Goal: Task Accomplishment & Management: Use online tool/utility

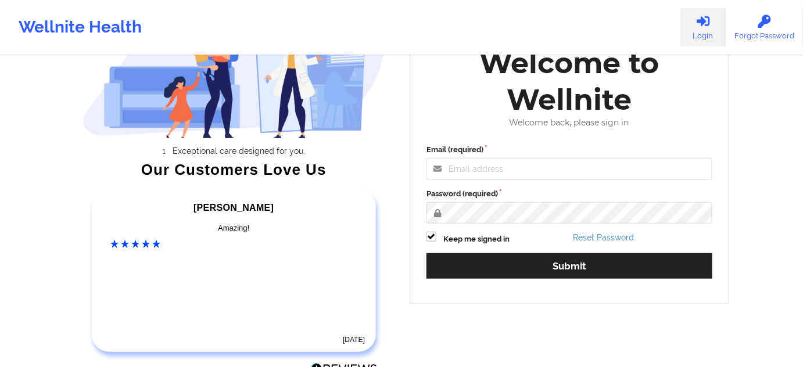
scroll to position [105, 0]
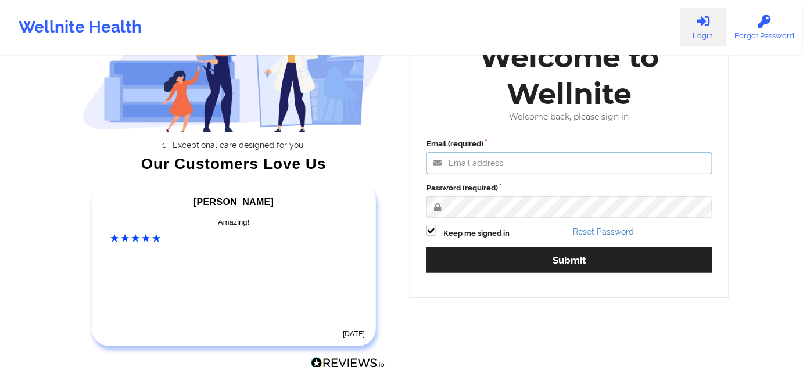
type input "[PERSON_NAME][EMAIL_ADDRESS][PERSON_NAME][DOMAIN_NAME]"
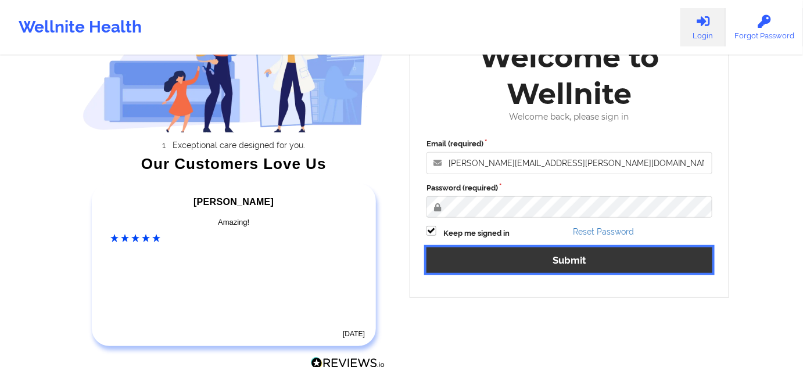
click at [513, 255] on button "Submit" at bounding box center [570, 260] width 286 height 25
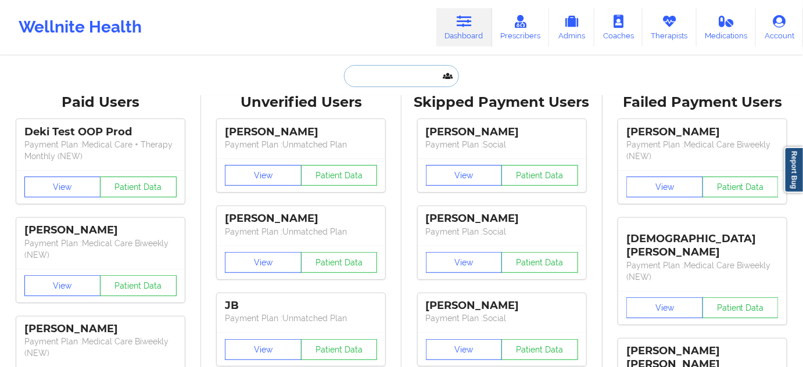
click at [402, 67] on input "text" at bounding box center [401, 76] width 115 height 22
paste input "[EMAIL_ADDRESS][DOMAIN_NAME]"
type input "[EMAIL_ADDRESS][DOMAIN_NAME]"
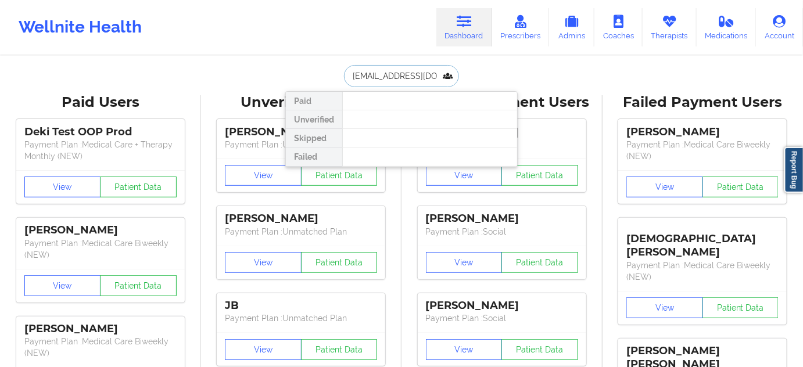
scroll to position [0, 13]
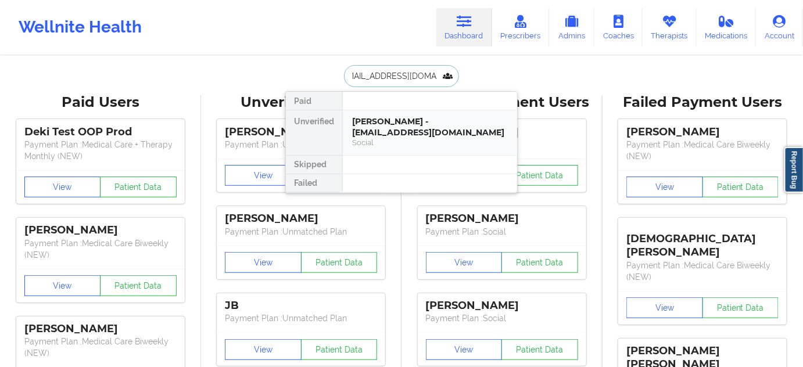
drag, startPoint x: 381, startPoint y: 128, endPoint x: 391, endPoint y: 124, distance: 9.9
click at [391, 124] on div "[PERSON_NAME] - [EMAIL_ADDRESS][DOMAIN_NAME]" at bounding box center [430, 127] width 156 height 22
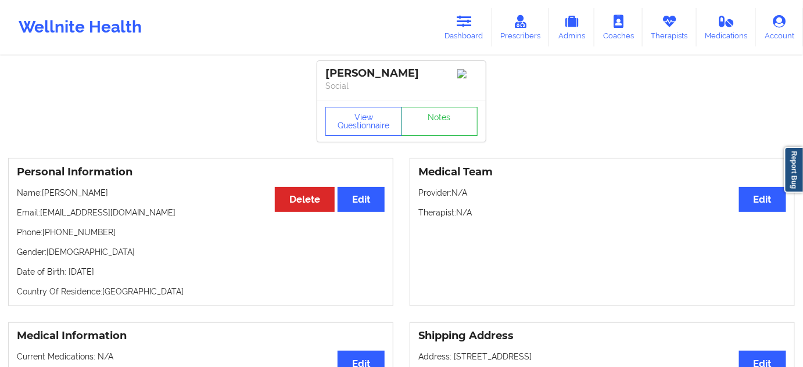
drag, startPoint x: 323, startPoint y: 72, endPoint x: 434, endPoint y: 67, distance: 111.1
click at [434, 67] on div "[PERSON_NAME] Social" at bounding box center [401, 80] width 169 height 39
copy div "[PERSON_NAME]"
click at [432, 133] on link "Notes" at bounding box center [440, 121] width 77 height 29
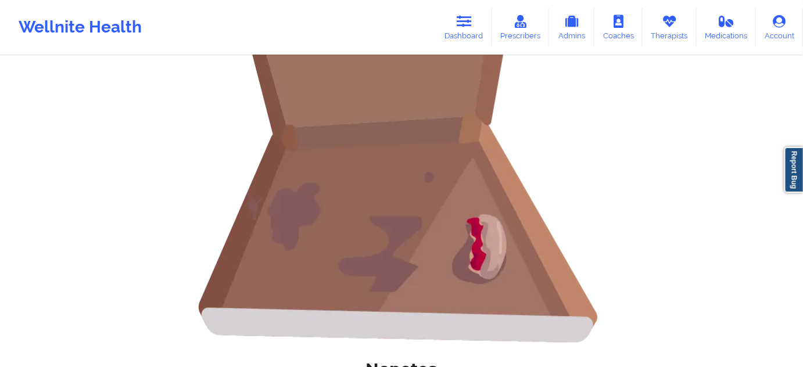
scroll to position [282, 0]
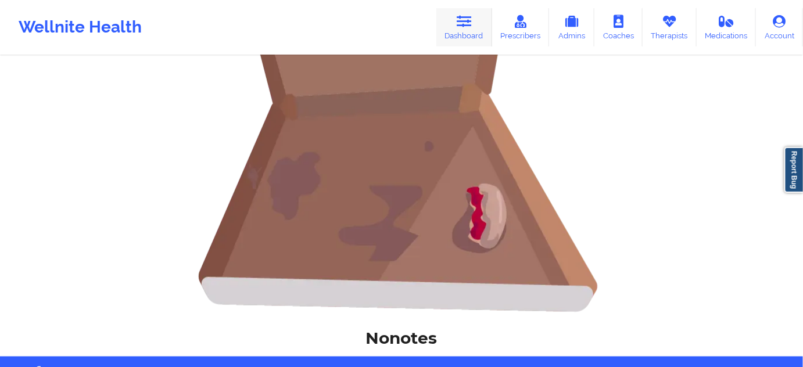
click at [459, 26] on icon at bounding box center [464, 21] width 15 height 13
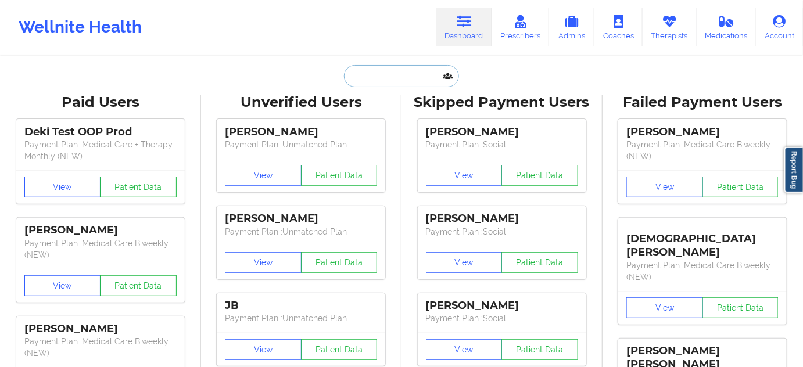
click at [403, 73] on input "text" at bounding box center [401, 76] width 115 height 22
paste input "[EMAIL_ADDRESS][DOMAIN_NAME]"
type input "[EMAIL_ADDRESS][DOMAIN_NAME]"
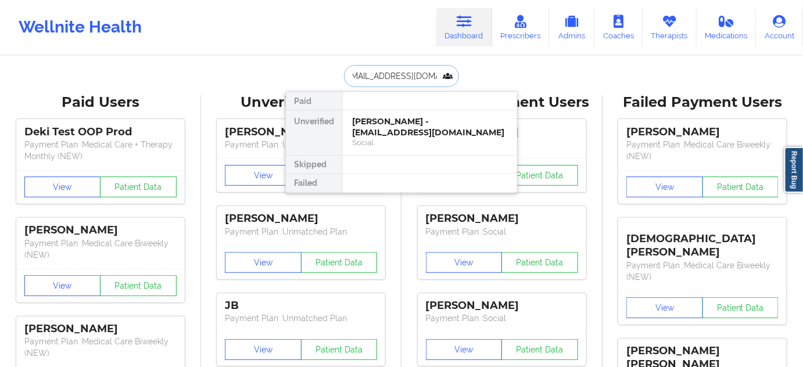
click at [380, 127] on div "[PERSON_NAME] - [EMAIL_ADDRESS][DOMAIN_NAME]" at bounding box center [430, 127] width 156 height 22
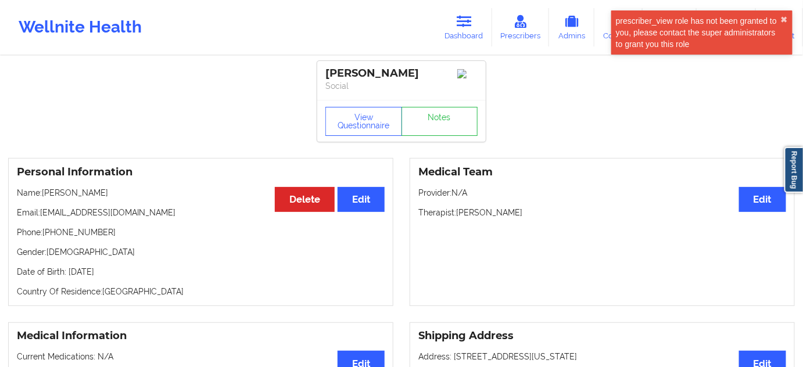
drag, startPoint x: 457, startPoint y: 216, endPoint x: 542, endPoint y: 216, distance: 85.4
click at [542, 216] on p "Therapist: [PERSON_NAME]" at bounding box center [603, 213] width 368 height 12
copy p "[PERSON_NAME]"
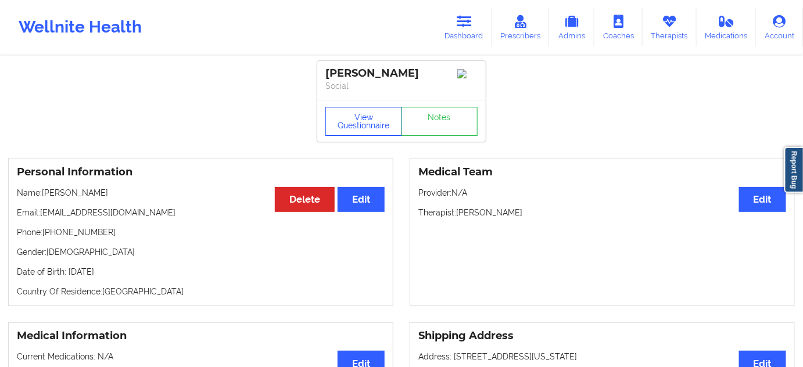
click at [369, 128] on button "View Questionnaire" at bounding box center [364, 121] width 77 height 29
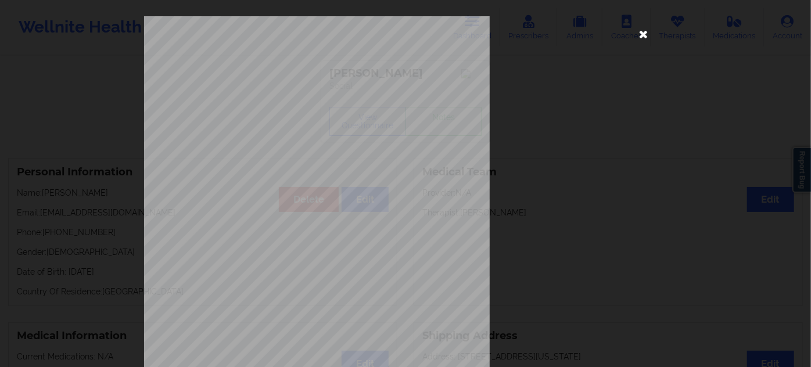
click at [643, 35] on icon at bounding box center [644, 33] width 19 height 19
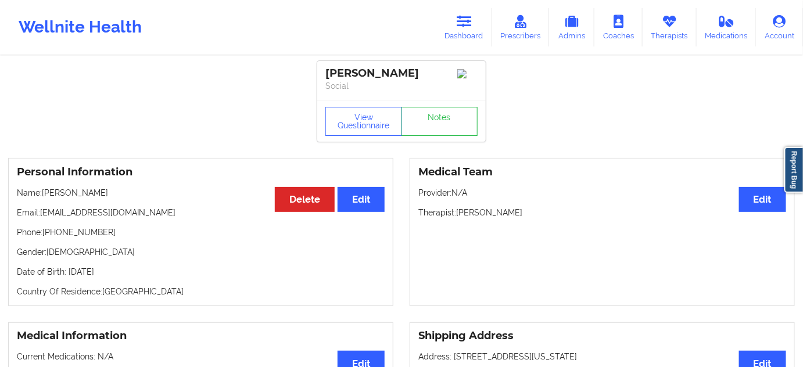
drag, startPoint x: 328, startPoint y: 70, endPoint x: 441, endPoint y: 66, distance: 112.3
click at [443, 65] on div "[PERSON_NAME] Social" at bounding box center [401, 80] width 169 height 39
copy div "[PERSON_NAME]"
click at [459, 131] on link "Notes" at bounding box center [440, 121] width 77 height 29
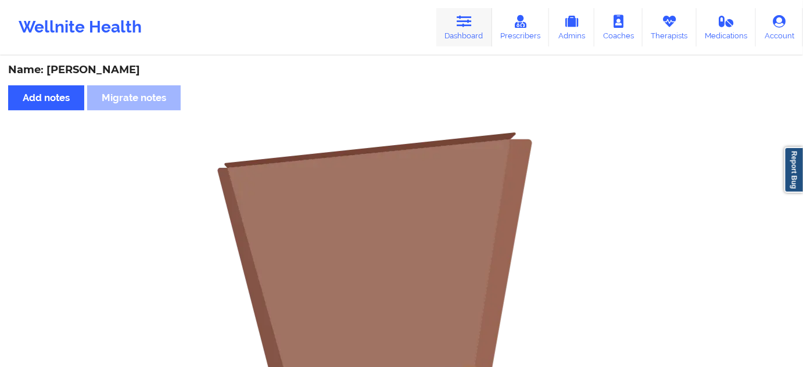
click at [468, 24] on icon at bounding box center [464, 21] width 15 height 13
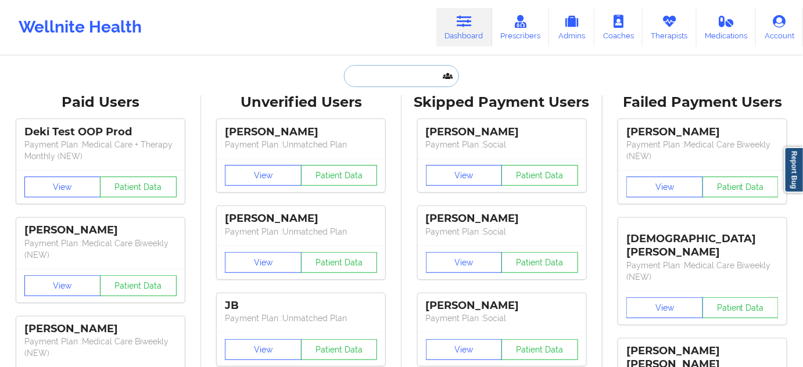
click at [392, 76] on input "text" at bounding box center [401, 76] width 115 height 22
paste input "[EMAIL_ADDRESS][DOMAIN_NAME]"
type input "[EMAIL_ADDRESS][DOMAIN_NAME]"
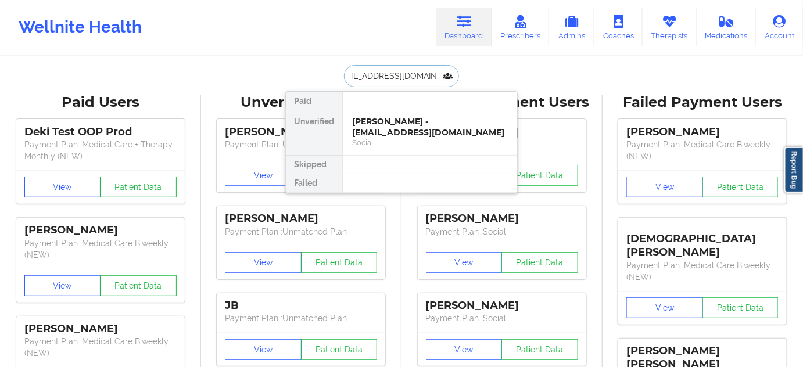
click at [387, 133] on div "[PERSON_NAME] - [EMAIL_ADDRESS][DOMAIN_NAME]" at bounding box center [430, 127] width 156 height 22
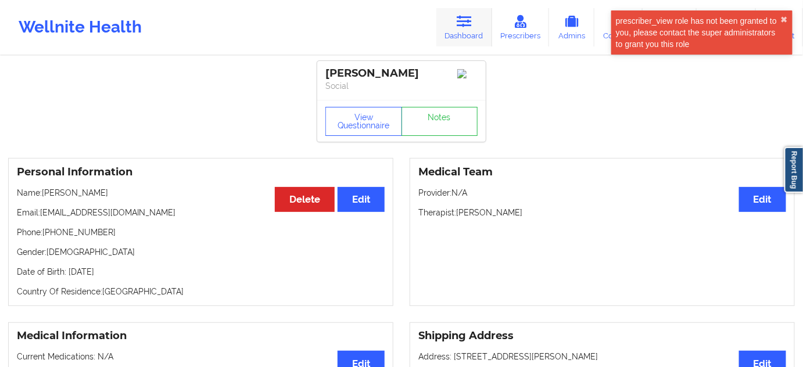
click at [468, 41] on link "Dashboard" at bounding box center [465, 27] width 56 height 38
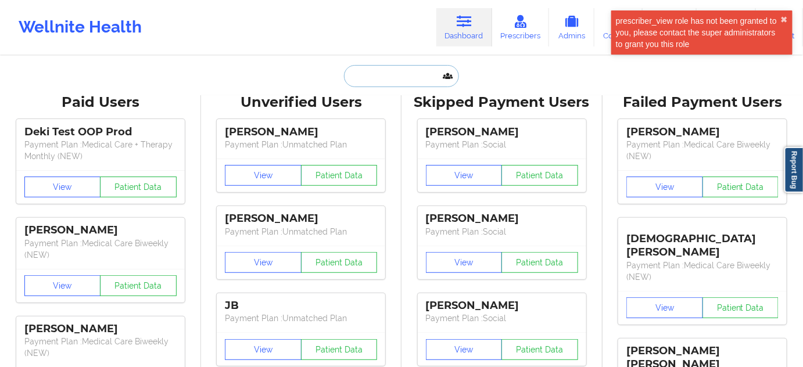
click at [402, 82] on input "text" at bounding box center [401, 76] width 115 height 22
paste input "[EMAIL_ADDRESS][DOMAIN_NAME]"
type input "[EMAIL_ADDRESS][DOMAIN_NAME]"
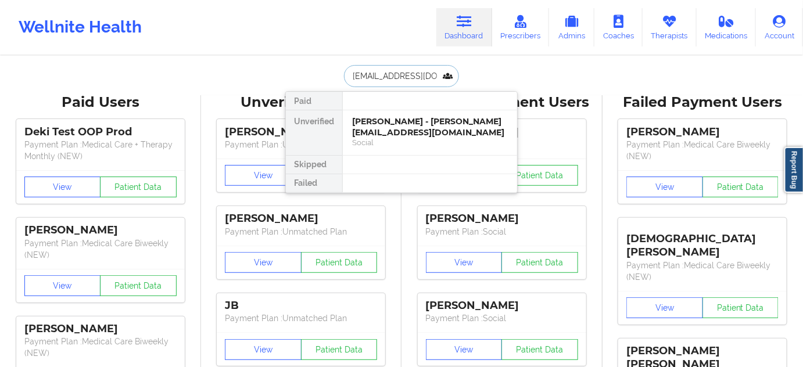
click at [392, 138] on div "Social" at bounding box center [430, 143] width 156 height 10
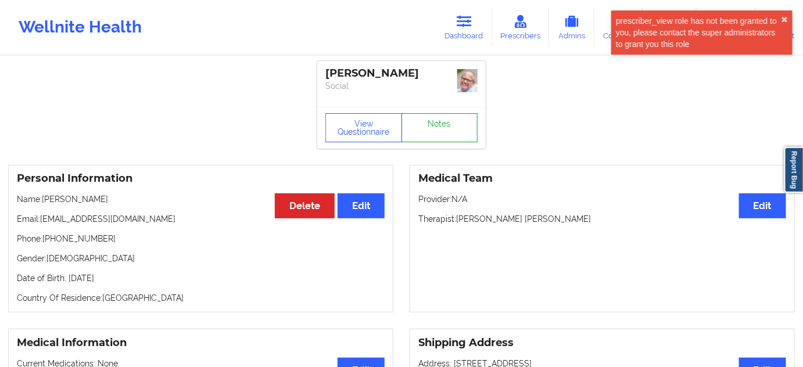
click at [430, 129] on link "Notes" at bounding box center [440, 127] width 77 height 29
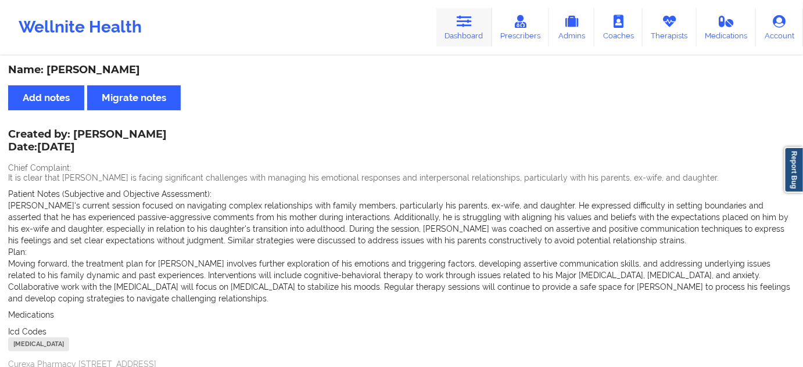
click at [459, 34] on link "Dashboard" at bounding box center [465, 27] width 56 height 38
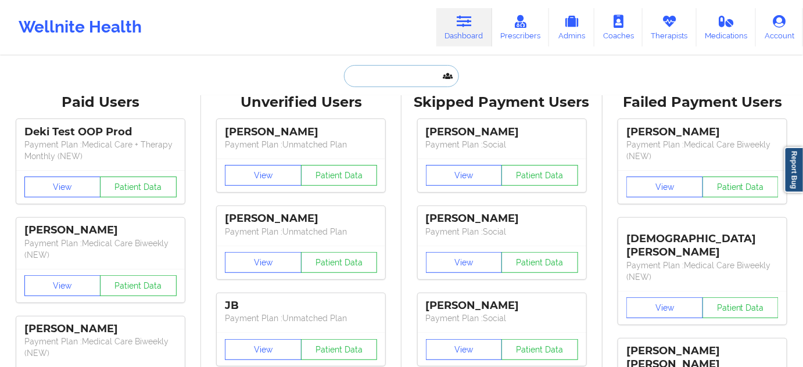
click at [419, 86] on input "text" at bounding box center [401, 76] width 115 height 22
paste input "[PERSON_NAME]"
type input "[PERSON_NAME]"
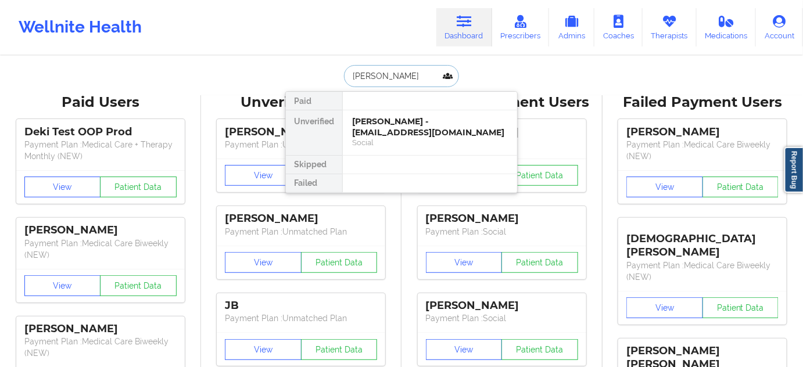
click at [388, 123] on div "[PERSON_NAME] - [EMAIL_ADDRESS][DOMAIN_NAME]" at bounding box center [430, 127] width 156 height 22
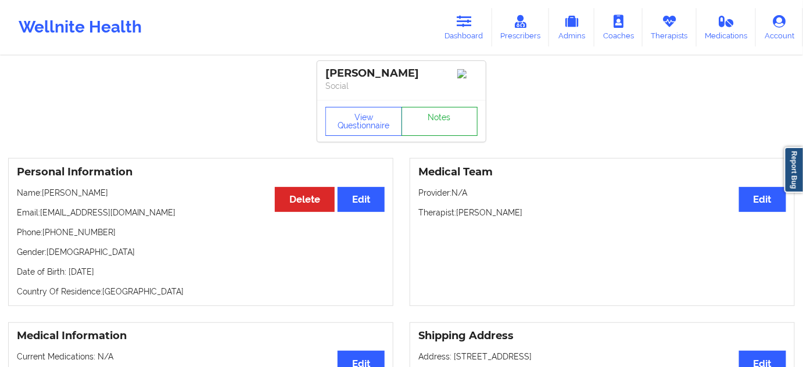
click at [429, 128] on link "Notes" at bounding box center [440, 121] width 77 height 29
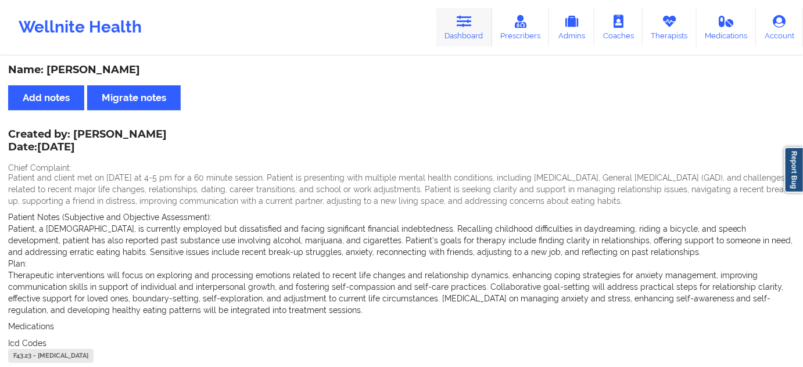
click at [478, 32] on link "Dashboard" at bounding box center [465, 27] width 56 height 38
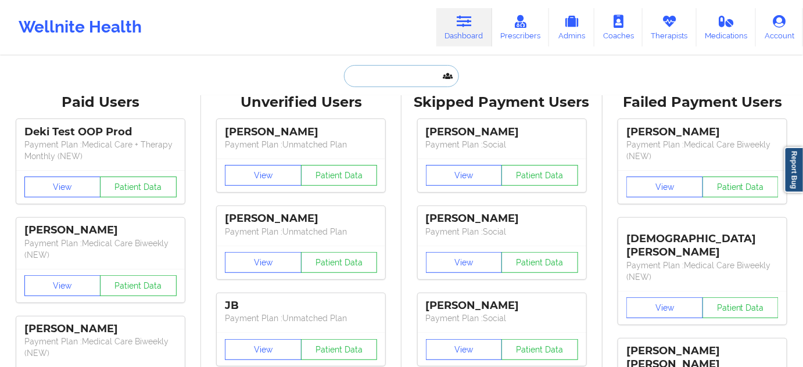
click at [407, 72] on input "text" at bounding box center [401, 76] width 115 height 22
type input "d"
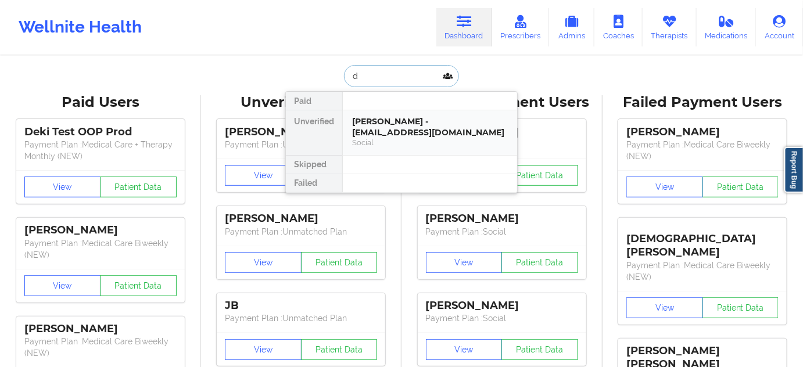
click at [393, 123] on div "[PERSON_NAME] - [EMAIL_ADDRESS][DOMAIN_NAME]" at bounding box center [430, 127] width 156 height 22
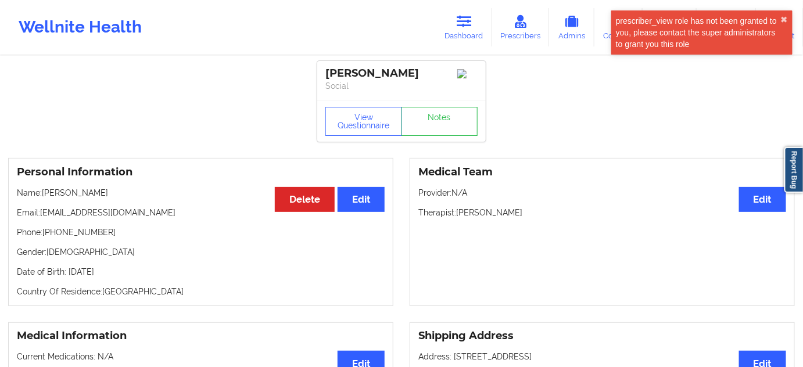
click at [338, 70] on div "[PERSON_NAME]" at bounding box center [402, 73] width 152 height 13
copy div "[PERSON_NAME]"
click at [400, 76] on div "[PERSON_NAME]" at bounding box center [402, 73] width 152 height 13
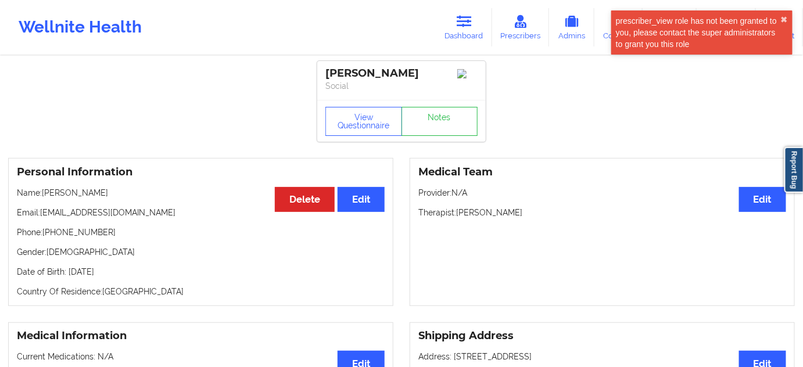
copy div "gershengorn"
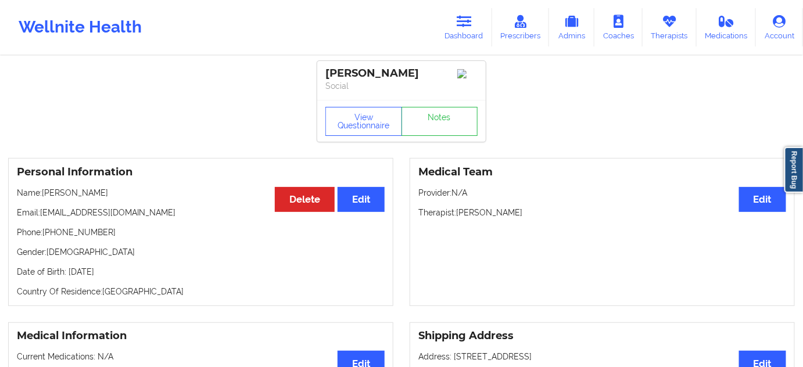
copy div "gershengorn"
drag, startPoint x: 41, startPoint y: 217, endPoint x: 157, endPoint y: 213, distance: 115.7
click at [157, 213] on p "Email: [EMAIL_ADDRESS][DOMAIN_NAME]" at bounding box center [201, 213] width 368 height 12
copy p "[EMAIL_ADDRESS][DOMAIN_NAME]"
click at [335, 74] on div "[PERSON_NAME]" at bounding box center [402, 73] width 152 height 13
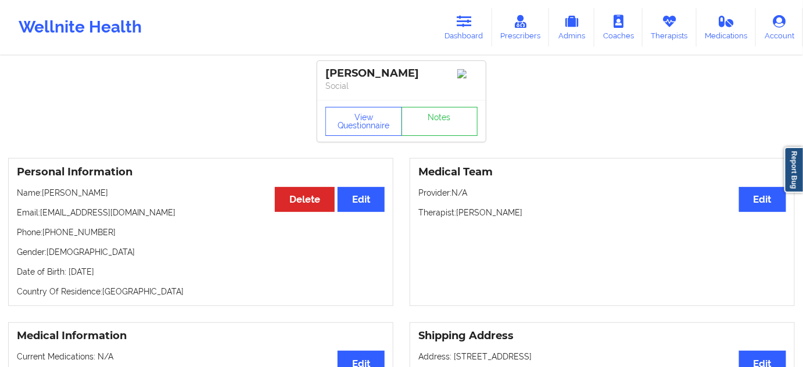
click at [334, 71] on div "[PERSON_NAME]" at bounding box center [402, 73] width 152 height 13
click at [341, 71] on div "[PERSON_NAME]" at bounding box center [402, 73] width 152 height 13
copy div "[PERSON_NAME]"
click at [466, 24] on icon at bounding box center [464, 21] width 15 height 13
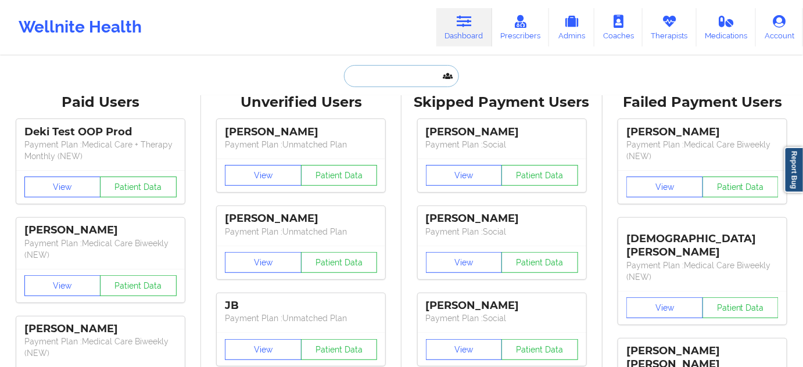
click at [395, 76] on input "text" at bounding box center [401, 76] width 115 height 22
paste input "[PERSON_NAME]"
type input "[PERSON_NAME]"
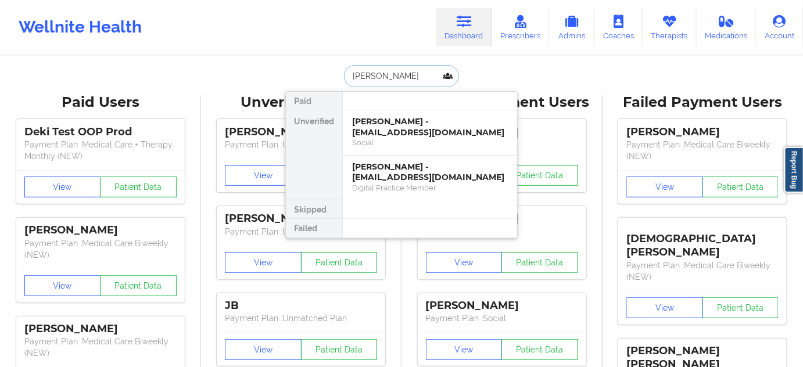
click at [394, 130] on div "[PERSON_NAME] - [EMAIL_ADDRESS][DOMAIN_NAME]" at bounding box center [430, 127] width 156 height 22
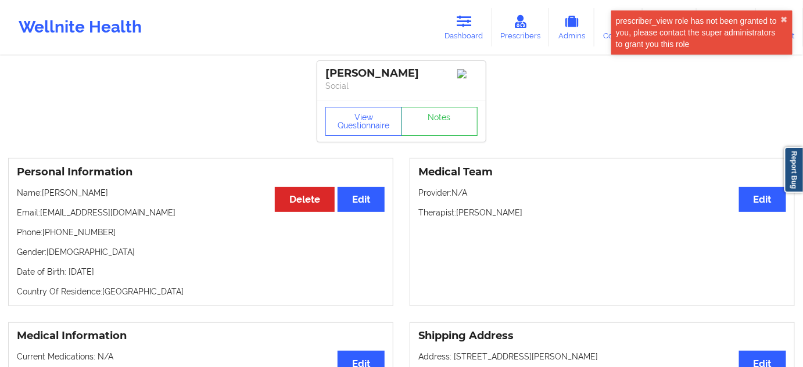
drag, startPoint x: 328, startPoint y: 73, endPoint x: 442, endPoint y: 81, distance: 114.3
click at [440, 80] on div "[PERSON_NAME] Social" at bounding box center [401, 80] width 169 height 39
copy div "[PERSON_NAME]"
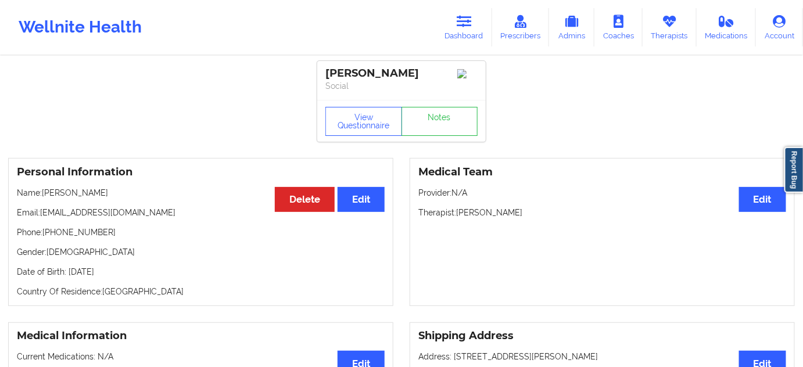
copy div "[PERSON_NAME]"
click at [463, 8] on link "Dashboard" at bounding box center [465, 27] width 56 height 38
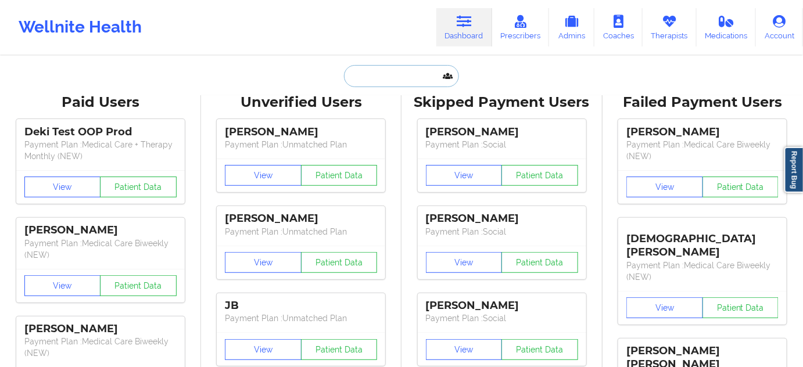
click at [407, 81] on input "text" at bounding box center [401, 76] width 115 height 22
paste input "[PERSON_NAME]"
type input "[PERSON_NAME]"
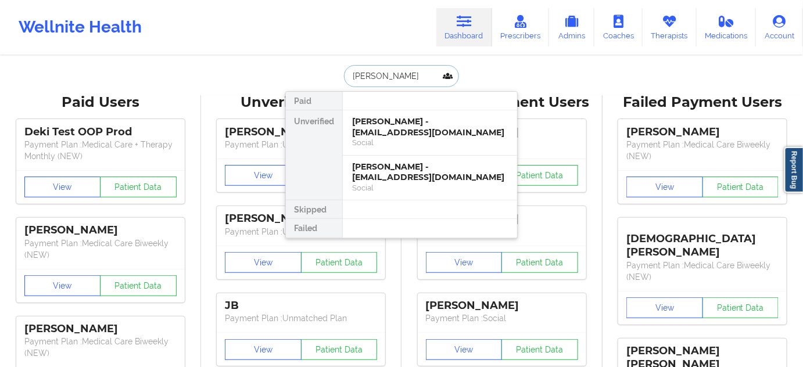
click at [386, 120] on div "[PERSON_NAME] - [EMAIL_ADDRESS][DOMAIN_NAME]" at bounding box center [430, 127] width 156 height 22
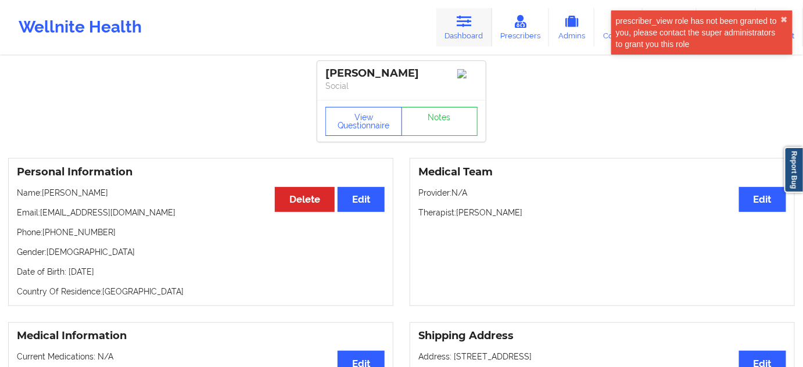
click at [458, 29] on link "Dashboard" at bounding box center [465, 27] width 56 height 38
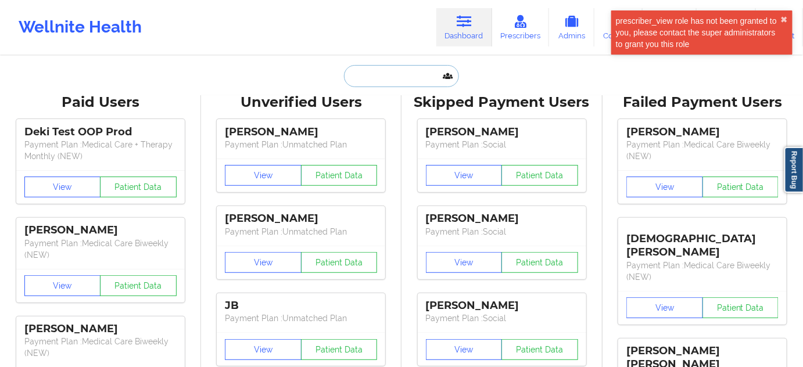
click at [406, 76] on input "text" at bounding box center [401, 76] width 115 height 22
paste input "[PERSON_NAME]"
type input "[PERSON_NAME]"
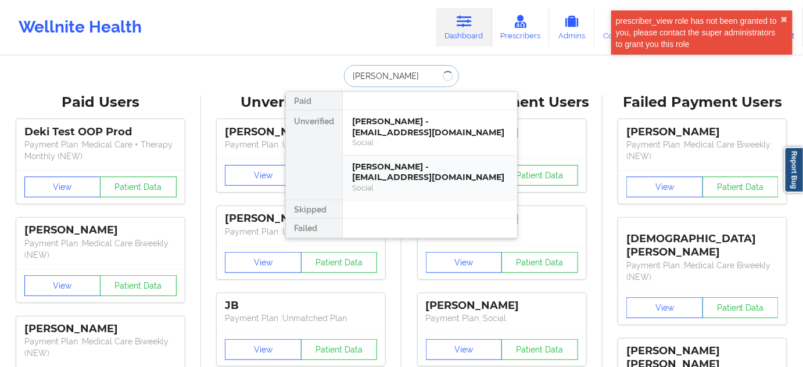
click at [392, 158] on div "[PERSON_NAME] - [EMAIL_ADDRESS][DOMAIN_NAME] Social" at bounding box center [430, 178] width 174 height 45
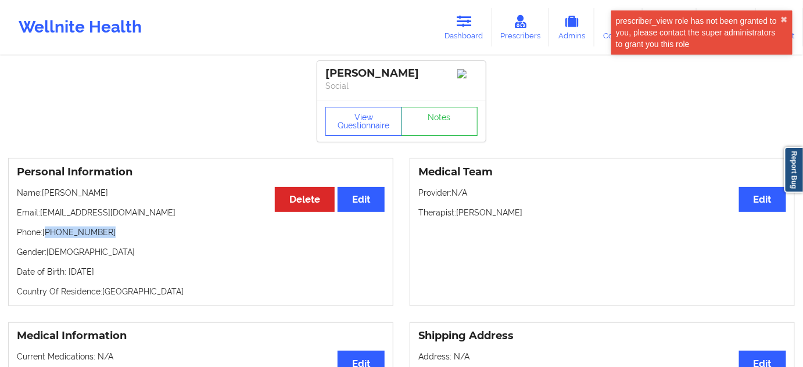
drag, startPoint x: 48, startPoint y: 237, endPoint x: 133, endPoint y: 238, distance: 84.9
click at [126, 238] on p "Phone: [PHONE_NUMBER]" at bounding box center [201, 233] width 368 height 12
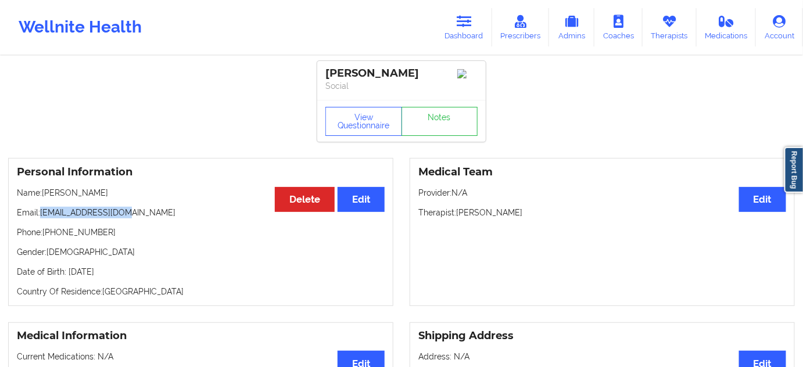
drag, startPoint x: 40, startPoint y: 217, endPoint x: 171, endPoint y: 219, distance: 131.4
click at [171, 219] on p "Email: [EMAIL_ADDRESS][DOMAIN_NAME]" at bounding box center [201, 213] width 368 height 12
drag, startPoint x: 420, startPoint y: 72, endPoint x: 332, endPoint y: 74, distance: 88.4
click at [319, 77] on div "[PERSON_NAME] Social" at bounding box center [401, 80] width 169 height 39
click at [469, 23] on icon at bounding box center [464, 21] width 15 height 13
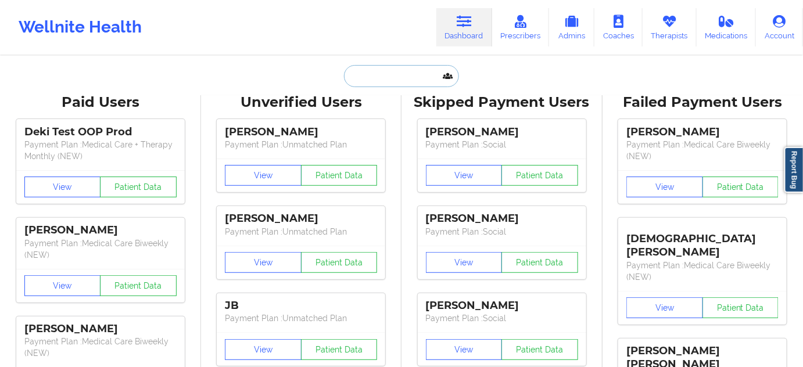
paste input "[PERSON_NAME]"
type input "[PERSON_NAME]"
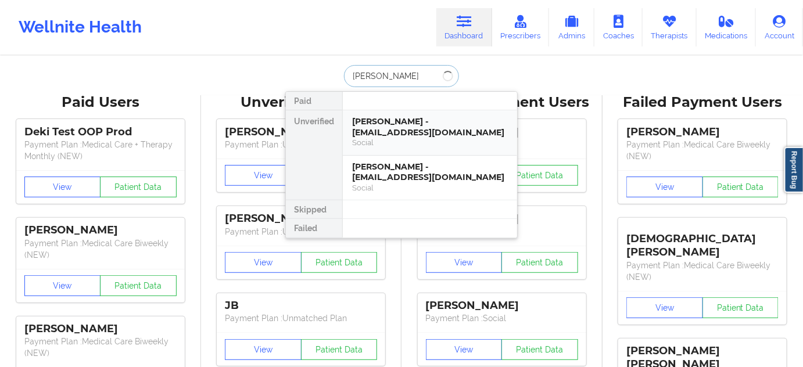
click at [399, 125] on div "[PERSON_NAME] - [EMAIL_ADDRESS][DOMAIN_NAME]" at bounding box center [430, 127] width 156 height 22
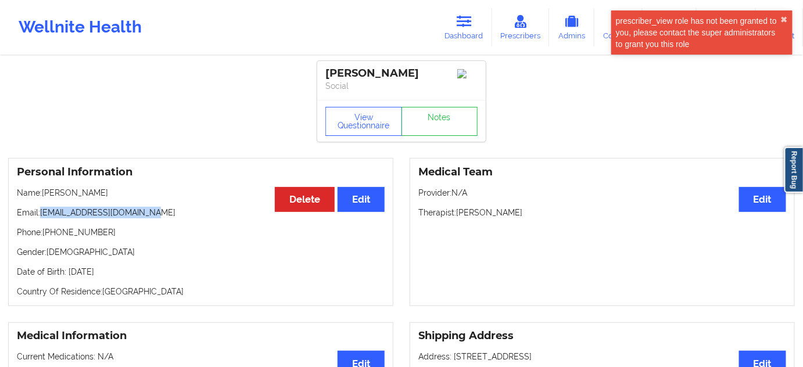
drag, startPoint x: 42, startPoint y: 216, endPoint x: 187, endPoint y: 212, distance: 144.8
click at [187, 212] on p "Email: [EMAIL_ADDRESS][DOMAIN_NAME]" at bounding box center [201, 213] width 368 height 12
drag, startPoint x: 48, startPoint y: 237, endPoint x: 137, endPoint y: 238, distance: 89.0
click at [137, 238] on p "Phone: [PHONE_NUMBER]" at bounding box center [201, 233] width 368 height 12
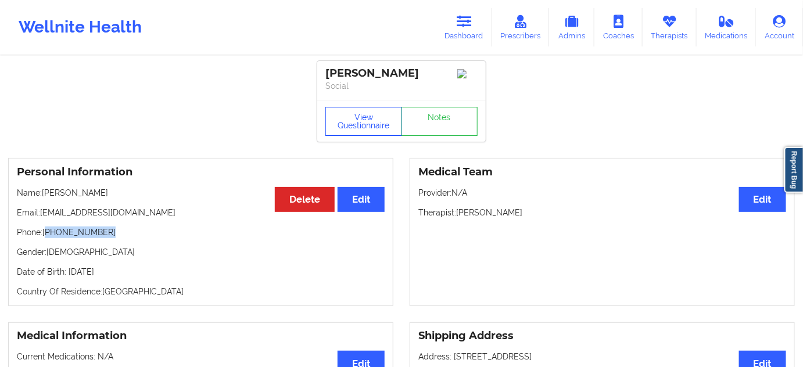
click at [385, 127] on button "View Questionnaire" at bounding box center [364, 121] width 77 height 29
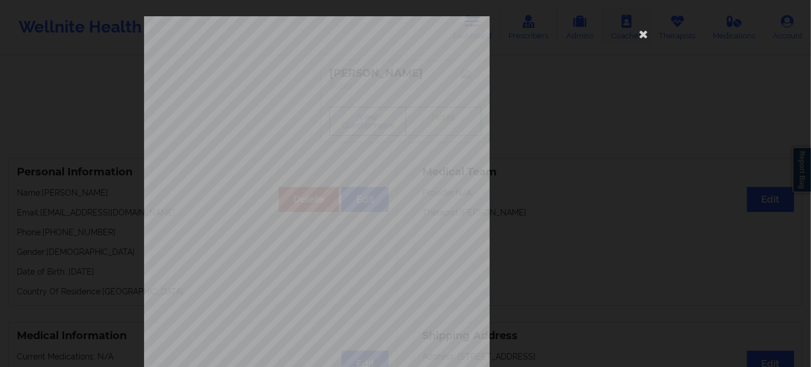
click at [639, 38] on icon at bounding box center [644, 33] width 19 height 19
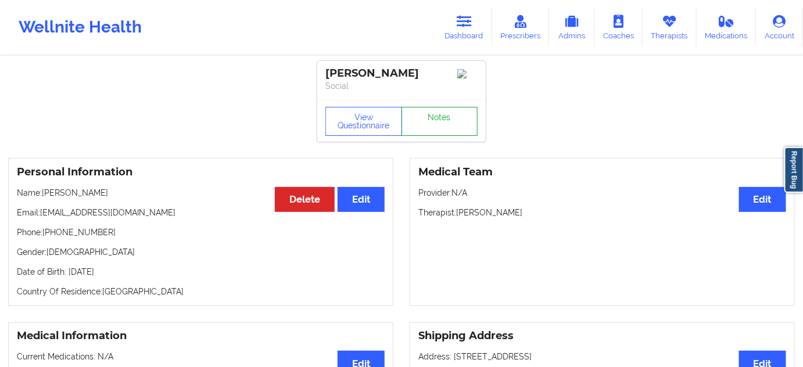
click at [449, 119] on link "Notes" at bounding box center [440, 121] width 77 height 29
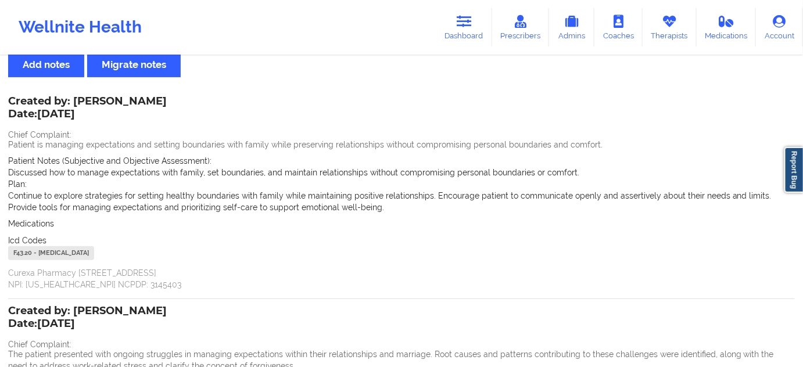
scroll to position [284, 0]
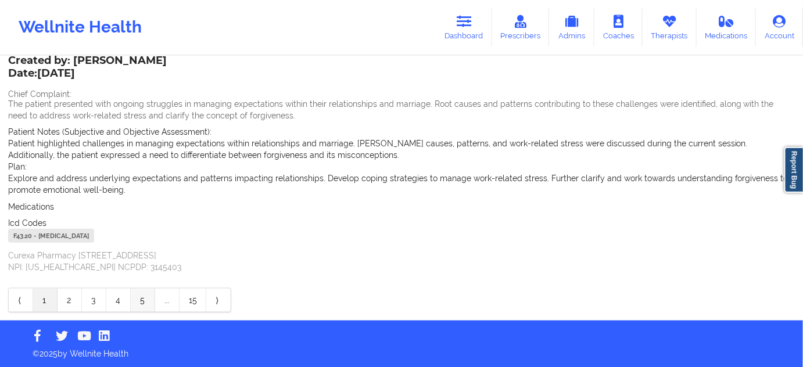
click at [142, 299] on link "5" at bounding box center [143, 300] width 24 height 23
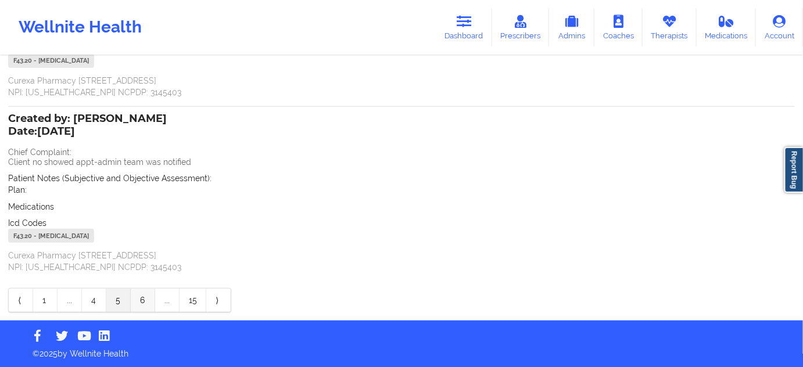
click at [146, 302] on link "6" at bounding box center [143, 300] width 24 height 23
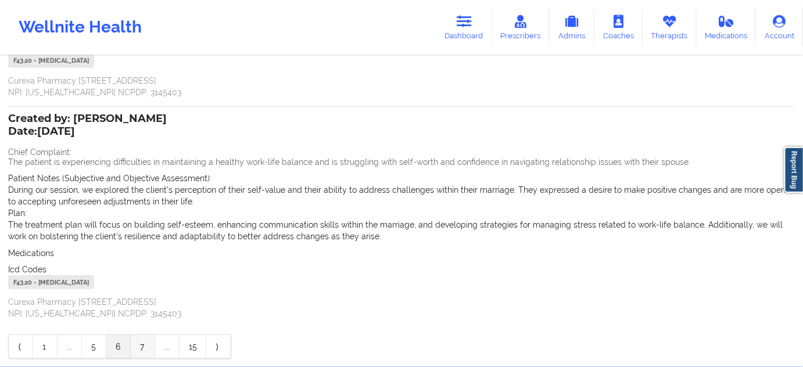
click at [145, 344] on link "7" at bounding box center [143, 346] width 24 height 23
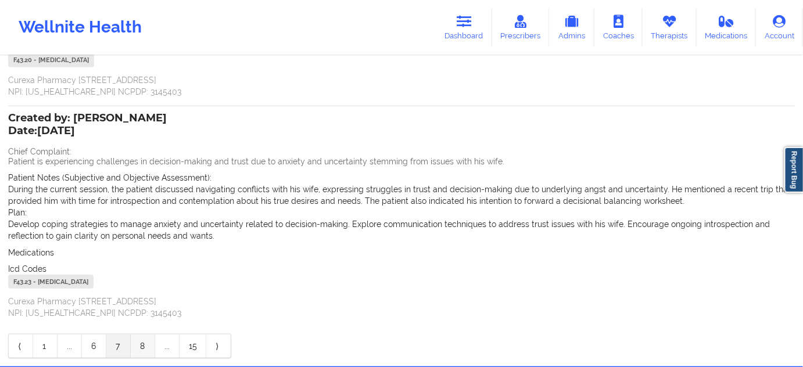
click at [147, 342] on link "8" at bounding box center [143, 346] width 24 height 23
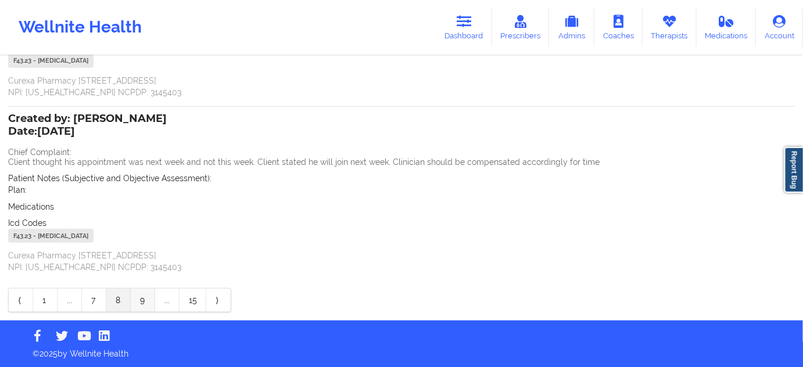
click at [147, 299] on link "9" at bounding box center [143, 300] width 24 height 23
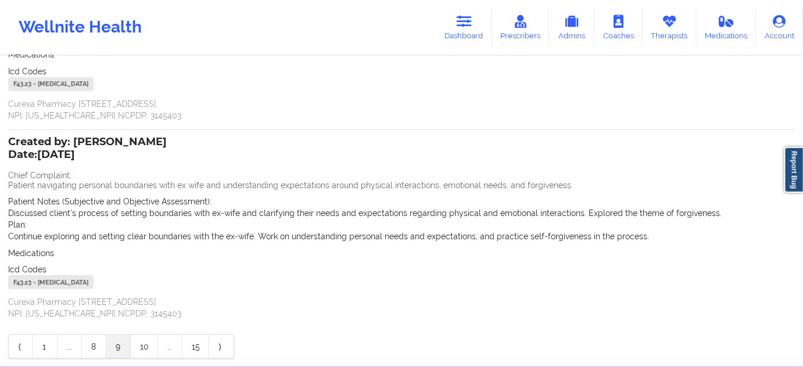
scroll to position [260, 0]
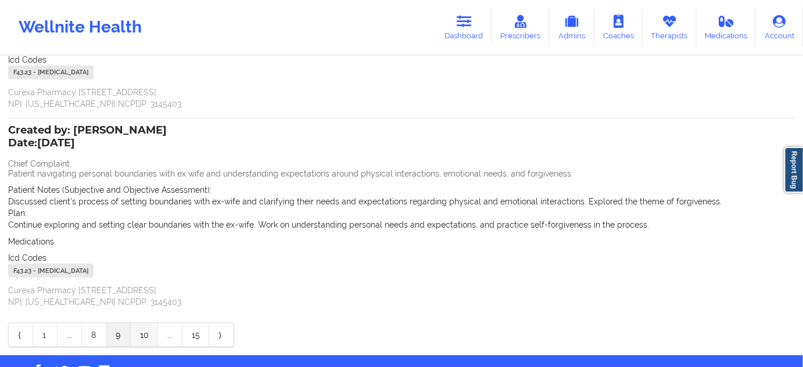
click at [149, 335] on link "10" at bounding box center [144, 335] width 27 height 23
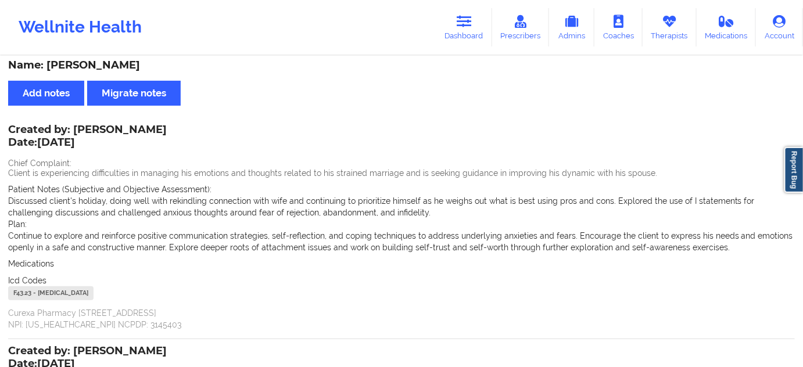
scroll to position [0, 0]
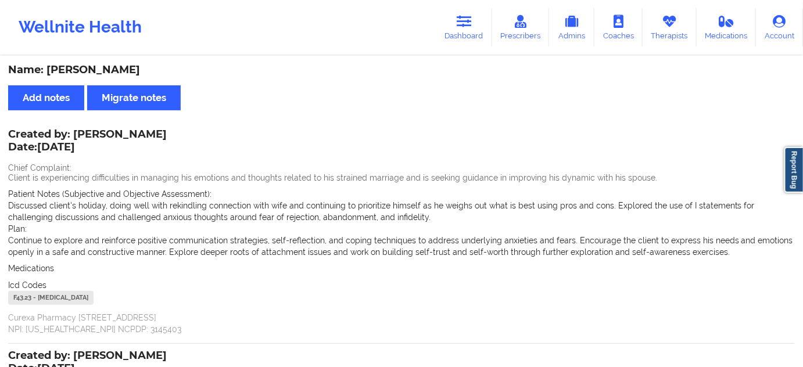
drag, startPoint x: 74, startPoint y: 135, endPoint x: 183, endPoint y: 138, distance: 108.2
click at [174, 137] on div "Created by: [PERSON_NAME] Date: [DATE] Chief Complaint: Client is experiencing …" at bounding box center [401, 233] width 787 height 205
click at [195, 146] on div "Created by: [PERSON_NAME] Date: [DATE] Chief Complaint: Client is experiencing …" at bounding box center [401, 233] width 787 height 205
drag, startPoint x: 74, startPoint y: 132, endPoint x: 174, endPoint y: 131, distance: 99.4
click at [165, 131] on div "Created by: [PERSON_NAME] Date: [DATE] Chief Complaint: Client is experiencing …" at bounding box center [401, 233] width 787 height 205
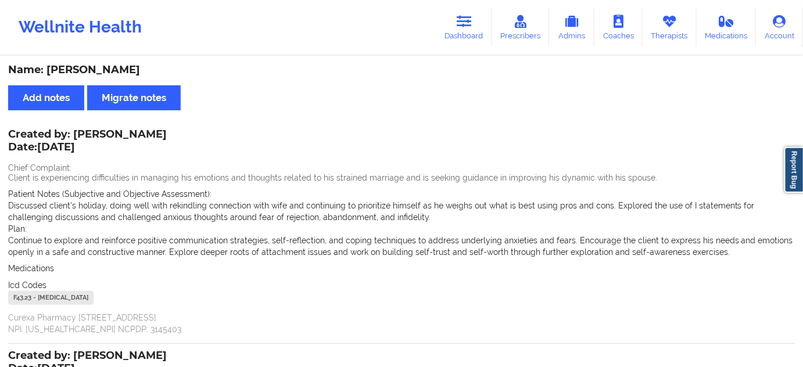
drag, startPoint x: 187, startPoint y: 141, endPoint x: 177, endPoint y: 141, distance: 10.5
click at [187, 141] on div "Created by: [PERSON_NAME] Date: [DATE] Chief Complaint: Client is experiencing …" at bounding box center [401, 233] width 787 height 205
drag, startPoint x: 155, startPoint y: 136, endPoint x: 117, endPoint y: 114, distance: 43.8
click at [76, 130] on div "Created by: [PERSON_NAME] Date: [DATE]" at bounding box center [87, 141] width 159 height 27
click at [492, 38] on link "Dashboard" at bounding box center [465, 27] width 56 height 38
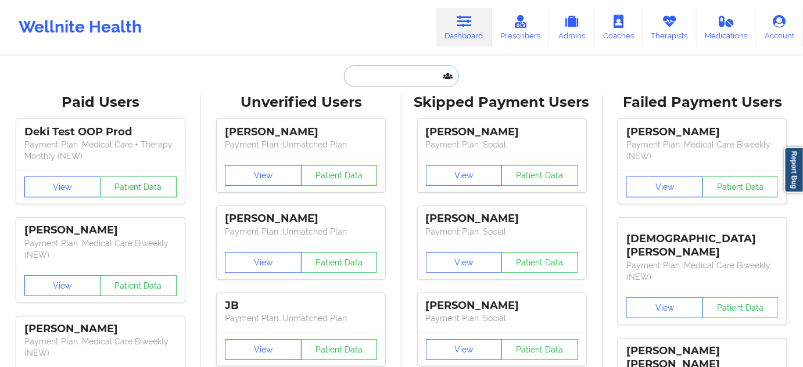
click at [389, 70] on input "text" at bounding box center [401, 76] width 115 height 22
paste input "[PERSON_NAME]"
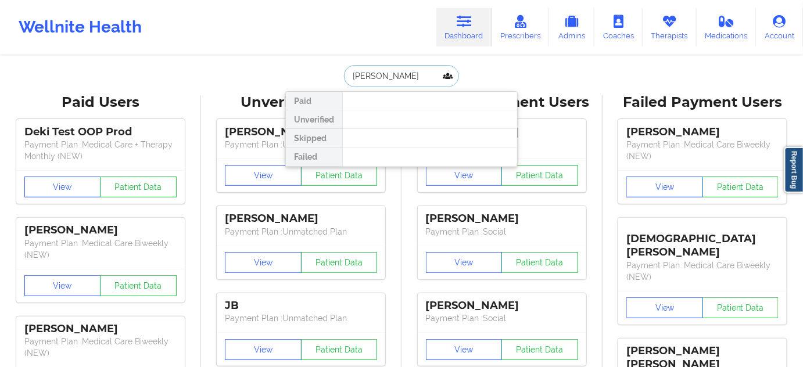
click at [389, 80] on input "[PERSON_NAME]" at bounding box center [401, 76] width 115 height 22
click at [473, 35] on link "Dashboard" at bounding box center [465, 27] width 56 height 38
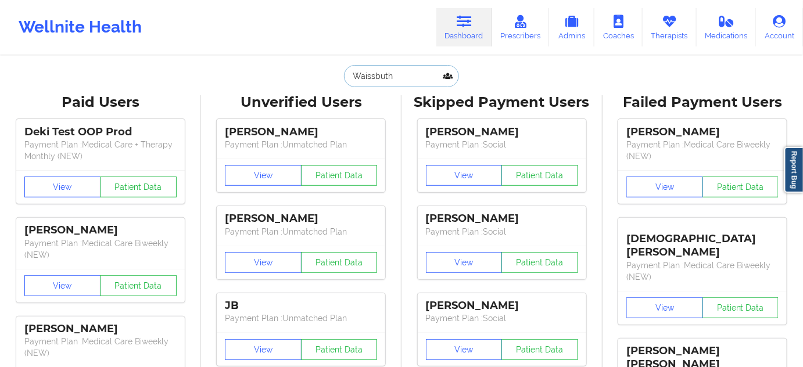
click at [420, 70] on input "Waissbuth" at bounding box center [401, 76] width 115 height 22
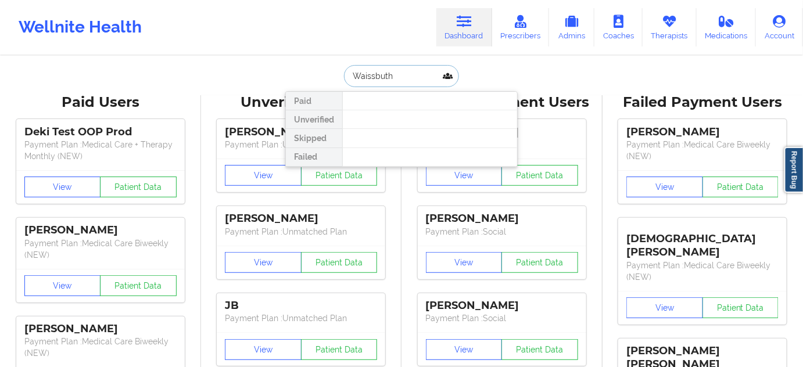
paste input "[EMAIL_ADDRESS][DOMAIN_NAME]"
paste input "[PERSON_NAME]"
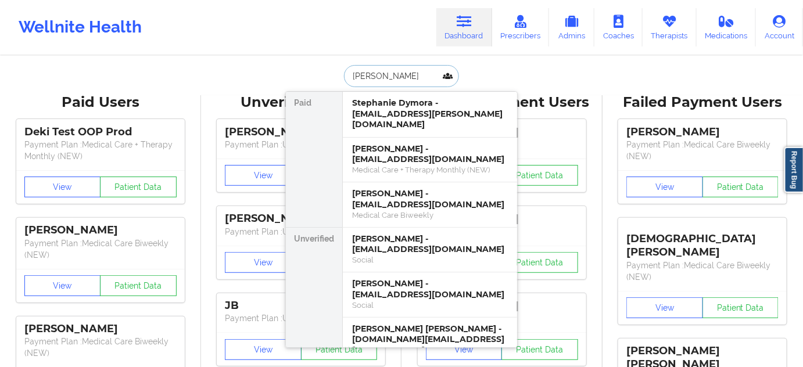
paste input "[PERSON_NAME]"
type input "[PERSON_NAME]"
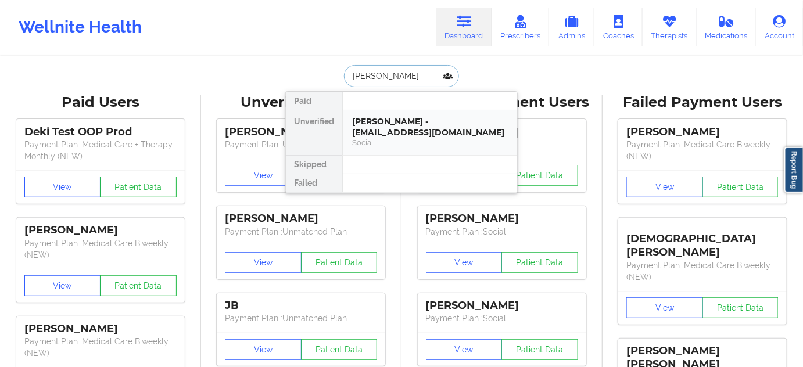
click at [399, 123] on div "[PERSON_NAME] - [EMAIL_ADDRESS][DOMAIN_NAME]" at bounding box center [430, 127] width 156 height 22
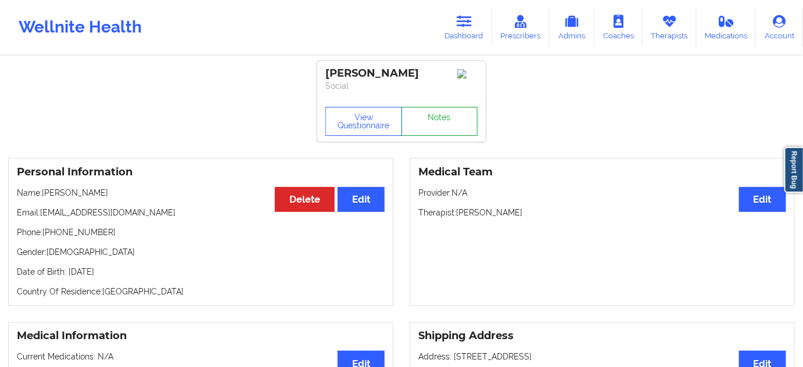
click at [436, 124] on link "Notes" at bounding box center [440, 121] width 77 height 29
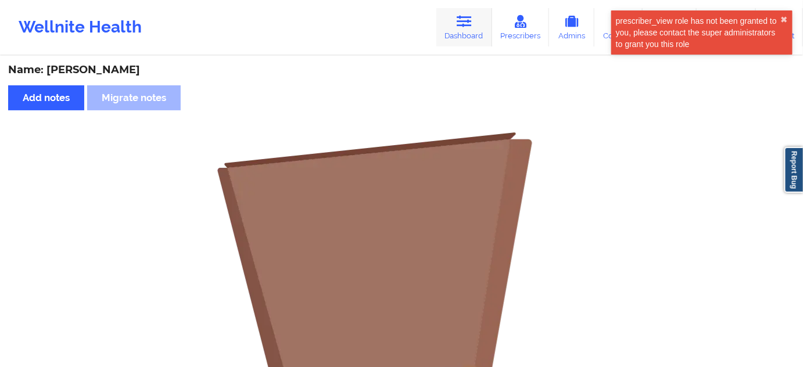
click at [479, 16] on link "Dashboard" at bounding box center [465, 27] width 56 height 38
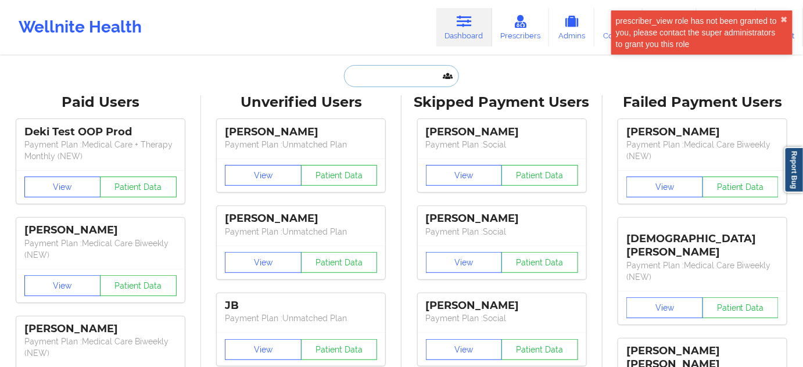
click at [398, 69] on input "text" at bounding box center [401, 76] width 115 height 22
paste input "[EMAIL_ADDRESS][DOMAIN_NAME]"
type input "[EMAIL_ADDRESS][DOMAIN_NAME]"
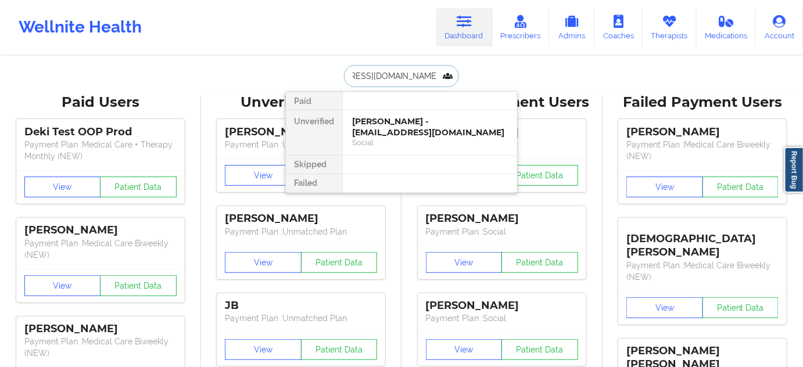
click at [387, 127] on div "[PERSON_NAME] - [EMAIL_ADDRESS][DOMAIN_NAME]" at bounding box center [430, 127] width 156 height 22
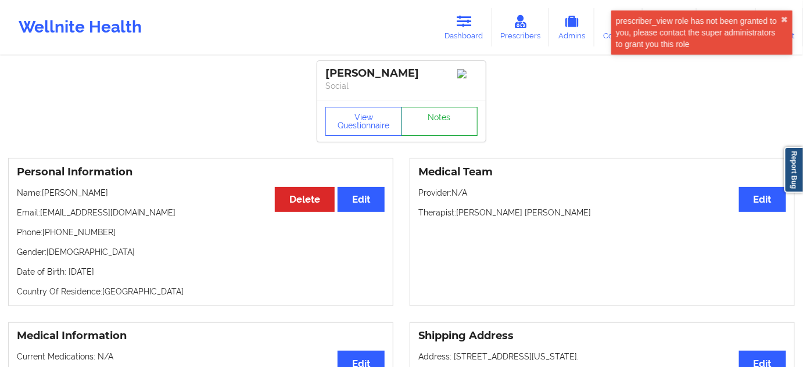
click at [439, 124] on link "Notes" at bounding box center [440, 121] width 77 height 29
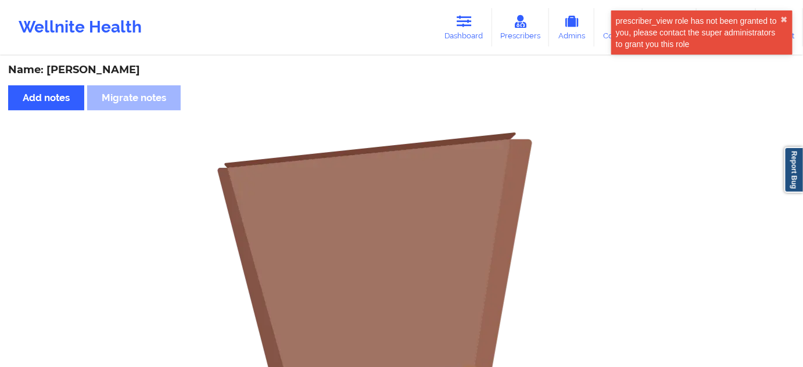
click at [462, 20] on icon at bounding box center [464, 21] width 15 height 13
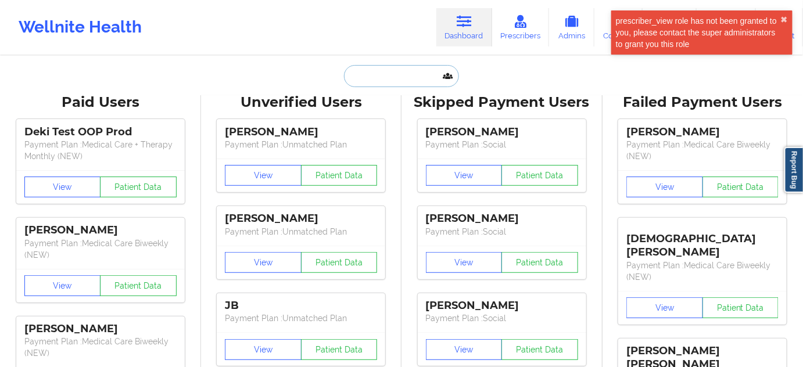
click at [398, 71] on input "text" at bounding box center [401, 76] width 115 height 22
paste input "[EMAIL_ADDRESS][DOMAIN_NAME]"
type input "[EMAIL_ADDRESS][DOMAIN_NAME]"
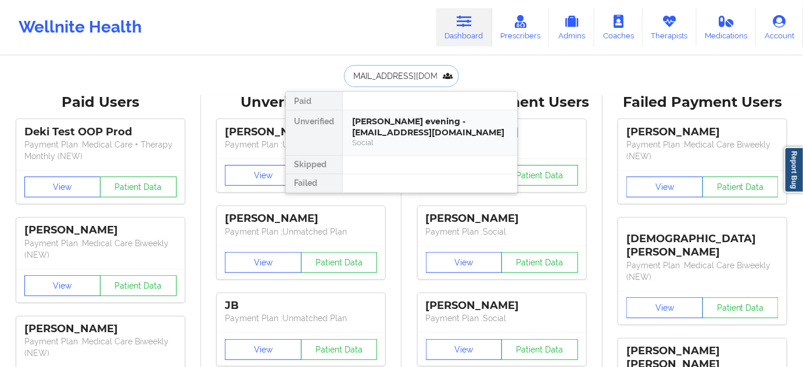
click at [388, 133] on div "[PERSON_NAME] evening - [EMAIL_ADDRESS][DOMAIN_NAME]" at bounding box center [430, 127] width 156 height 22
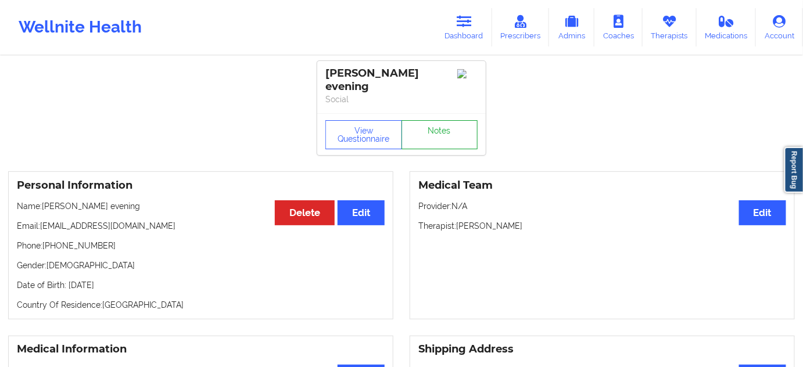
click at [442, 130] on link "Notes" at bounding box center [440, 134] width 77 height 29
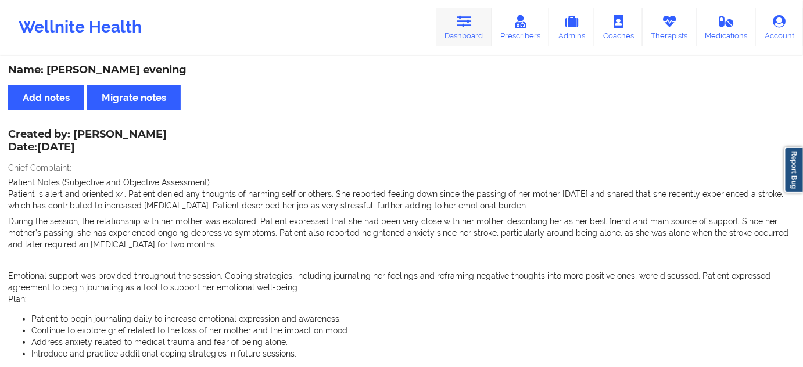
click at [452, 24] on link "Dashboard" at bounding box center [465, 27] width 56 height 38
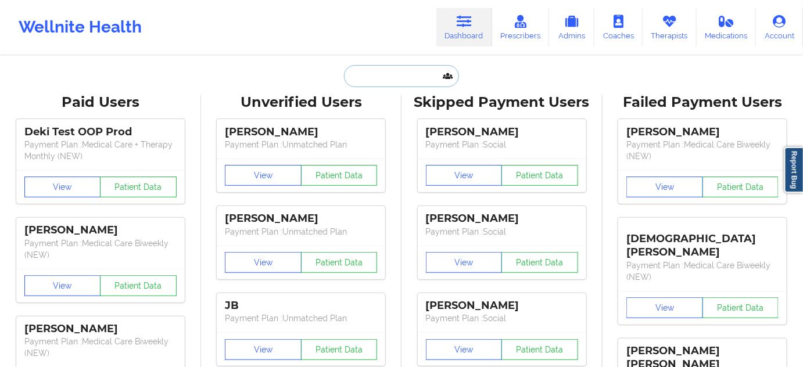
drag, startPoint x: 387, startPoint y: 73, endPoint x: 391, endPoint y: 95, distance: 22.0
click at [387, 73] on input "text" at bounding box center [401, 76] width 115 height 22
paste input "[EMAIL_ADDRESS][DOMAIN_NAME]"
type input "[EMAIL_ADDRESS][DOMAIN_NAME]"
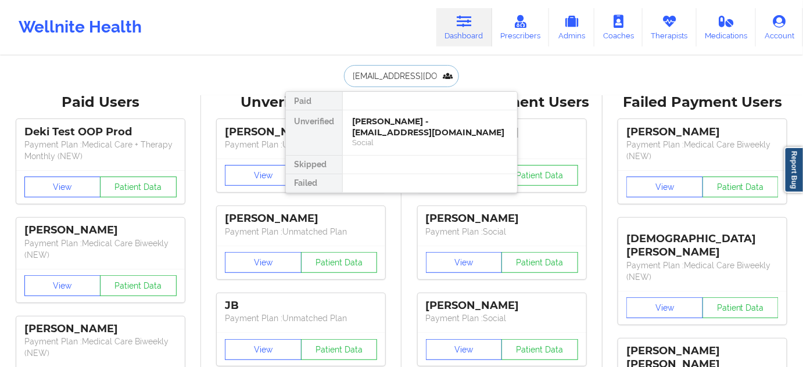
click at [389, 128] on div "[PERSON_NAME] - [EMAIL_ADDRESS][DOMAIN_NAME]" at bounding box center [430, 127] width 156 height 22
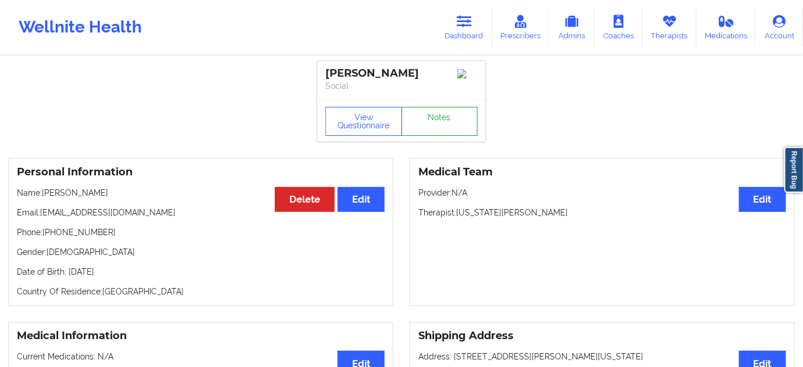
click at [431, 123] on link "Notes" at bounding box center [440, 121] width 77 height 29
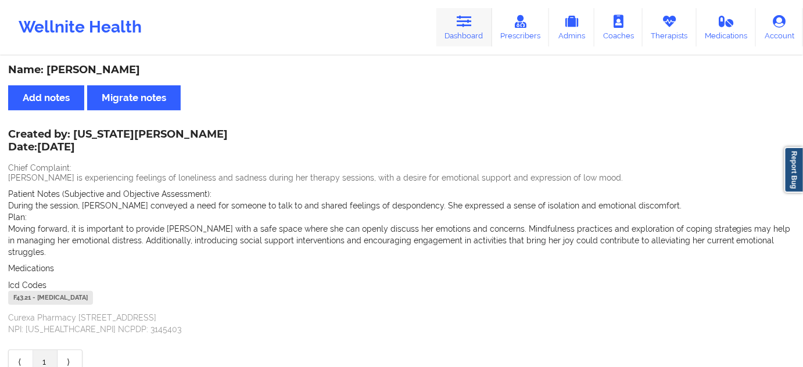
click at [479, 21] on link "Dashboard" at bounding box center [465, 27] width 56 height 38
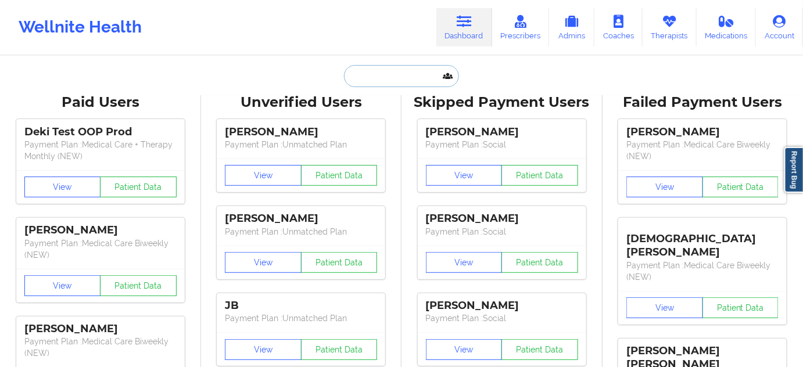
click at [406, 77] on input "text" at bounding box center [401, 76] width 115 height 22
paste input "[EMAIL_ADDRESS][DOMAIN_NAME]"
type input "[EMAIL_ADDRESS][DOMAIN_NAME]"
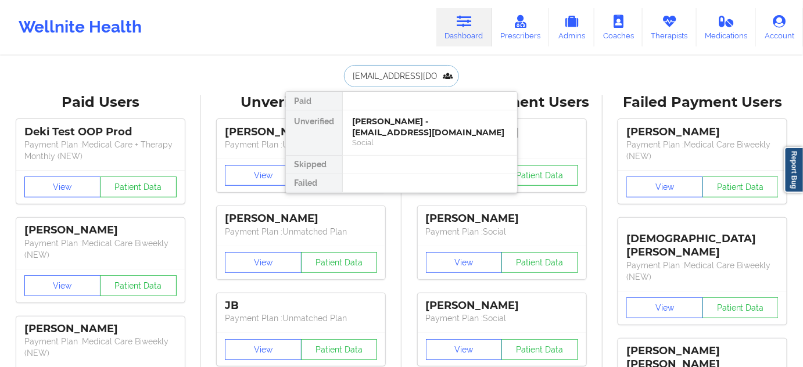
click at [381, 126] on div "[PERSON_NAME] - [EMAIL_ADDRESS][DOMAIN_NAME]" at bounding box center [430, 127] width 156 height 22
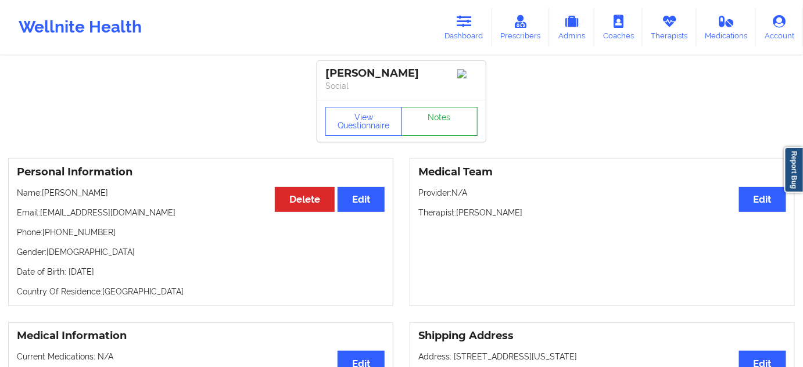
click at [454, 136] on link "Notes" at bounding box center [440, 121] width 77 height 29
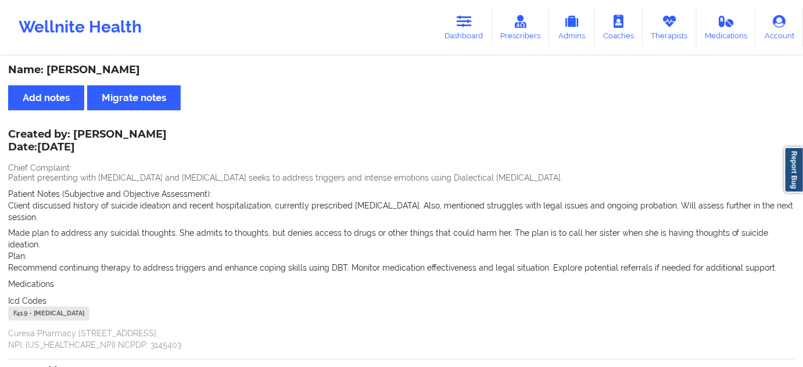
click at [467, 27] on icon at bounding box center [464, 21] width 15 height 13
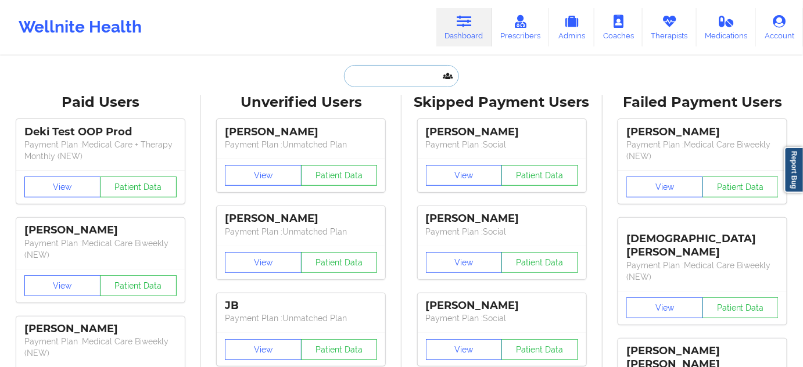
click at [387, 76] on input "text" at bounding box center [401, 76] width 115 height 22
paste input "[EMAIL_ADDRESS][DOMAIN_NAME]"
type input "[EMAIL_ADDRESS][DOMAIN_NAME]"
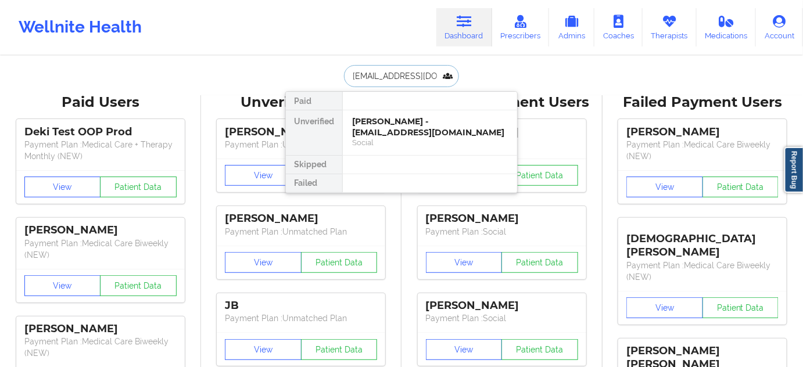
click at [387, 122] on div "[PERSON_NAME] - [EMAIL_ADDRESS][DOMAIN_NAME]" at bounding box center [430, 127] width 156 height 22
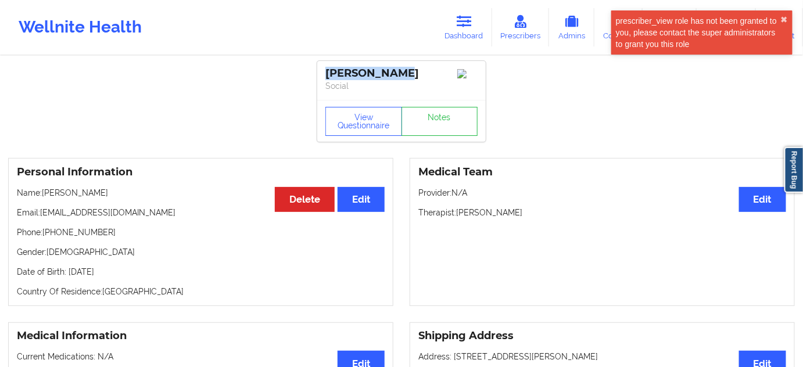
drag, startPoint x: 407, startPoint y: 72, endPoint x: 313, endPoint y: 71, distance: 94.8
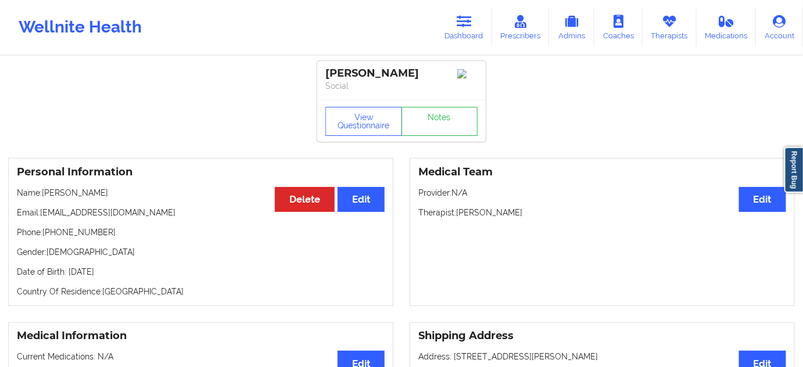
click at [505, 209] on div "Medical Team Edit Provider: N/A Therapist: [PERSON_NAME]" at bounding box center [602, 232] width 385 height 148
click at [507, 213] on p "Therapist: [PERSON_NAME]" at bounding box center [603, 213] width 368 height 12
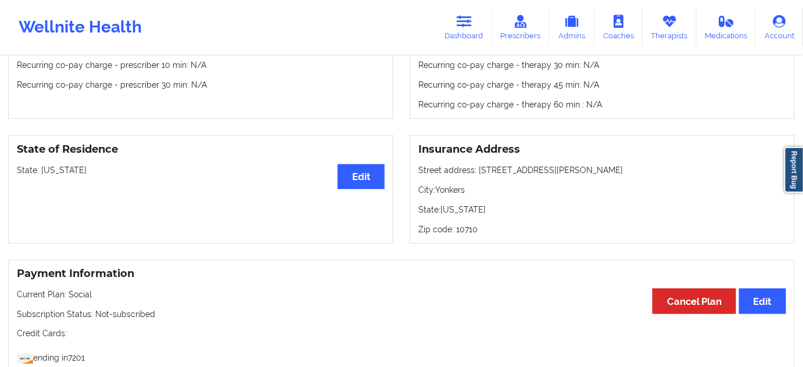
scroll to position [423, 0]
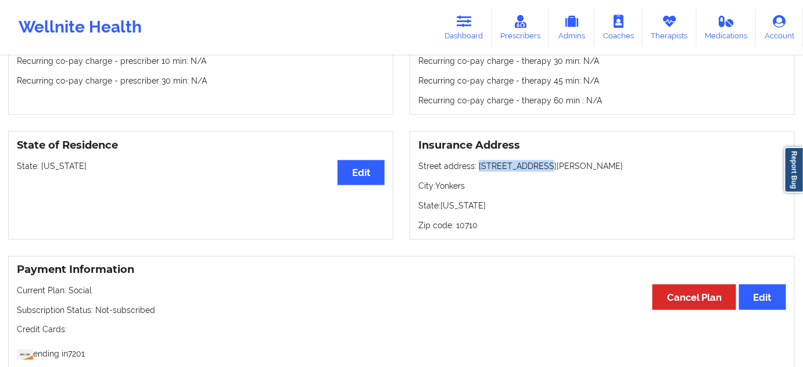
drag, startPoint x: 477, startPoint y: 169, endPoint x: 560, endPoint y: 166, distance: 82.6
click at [560, 166] on p "Street address: [STREET_ADDRESS][PERSON_NAME]" at bounding box center [603, 166] width 368 height 12
click at [456, 187] on p "City: Yonkers" at bounding box center [603, 186] width 368 height 12
click at [462, 229] on p "Zip code: 10710" at bounding box center [603, 226] width 368 height 12
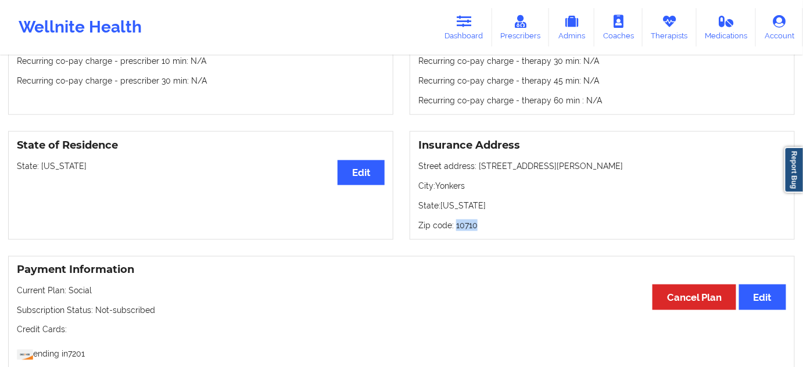
click at [462, 229] on p "Zip code: 10710" at bounding box center [603, 226] width 368 height 12
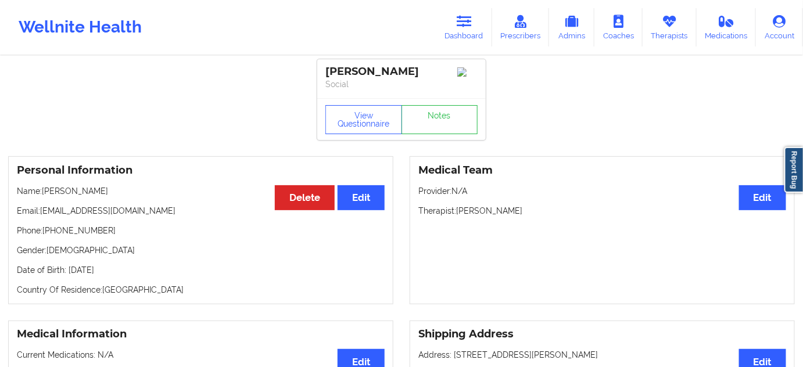
scroll to position [0, 0]
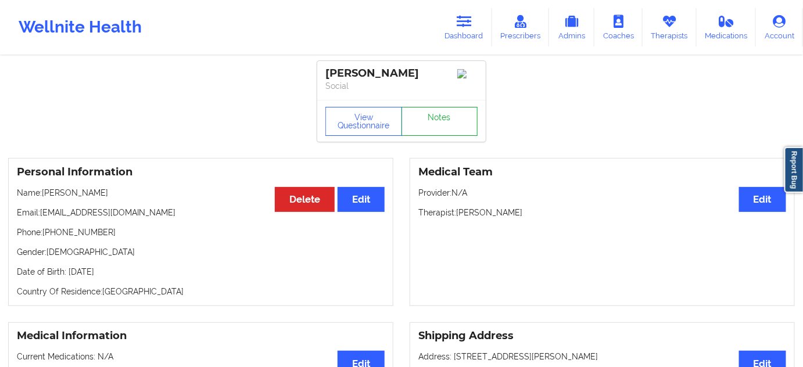
click at [439, 134] on link "Notes" at bounding box center [440, 121] width 77 height 29
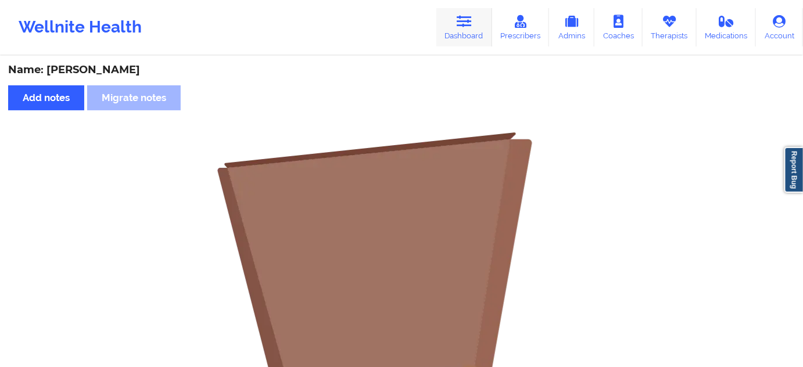
click at [459, 21] on icon at bounding box center [464, 21] width 15 height 13
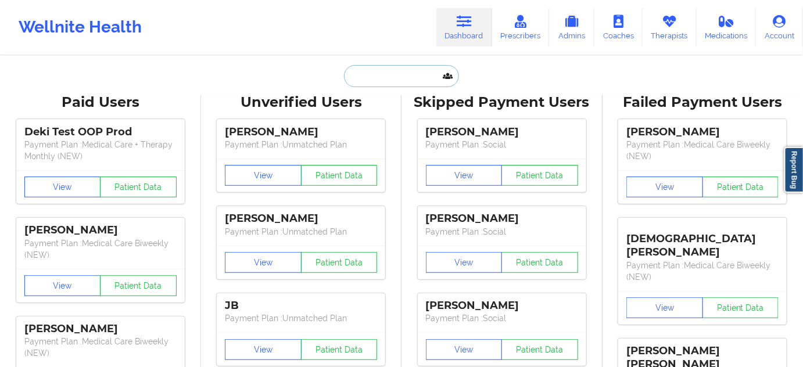
click at [392, 80] on input "text" at bounding box center [401, 76] width 115 height 22
paste input "[EMAIL_ADDRESS][DOMAIN_NAME]"
type input "[EMAIL_ADDRESS][DOMAIN_NAME]"
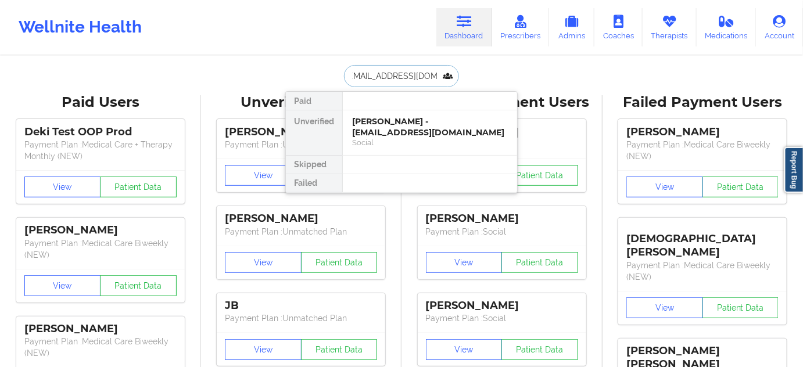
click at [385, 126] on div "[PERSON_NAME] - [EMAIL_ADDRESS][DOMAIN_NAME]" at bounding box center [430, 127] width 156 height 22
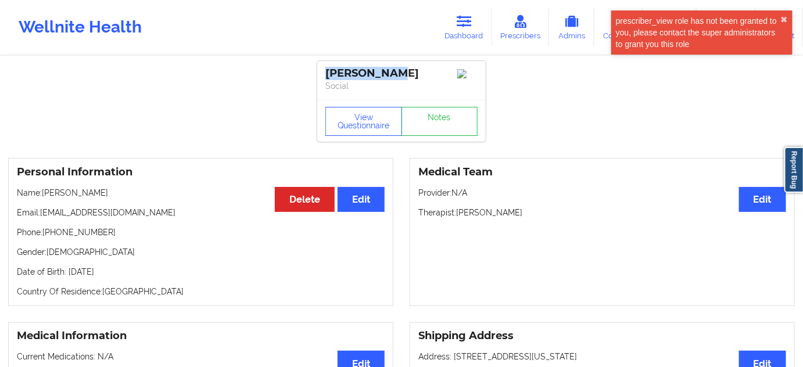
drag, startPoint x: 401, startPoint y: 76, endPoint x: 314, endPoint y: 73, distance: 86.7
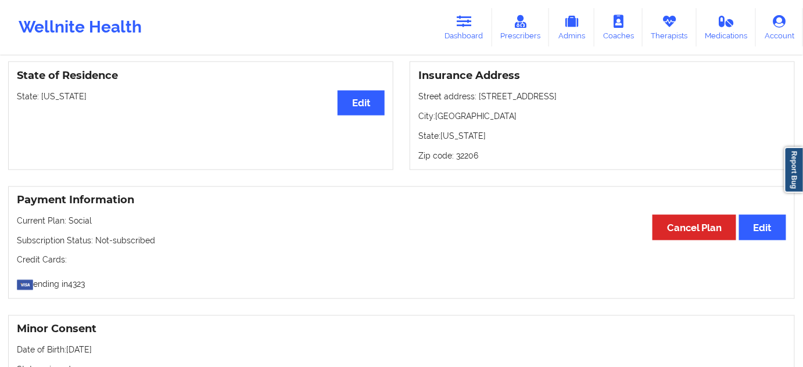
scroll to position [493, 0]
drag, startPoint x: 478, startPoint y: 95, endPoint x: 548, endPoint y: 93, distance: 69.8
click at [548, 93] on p "Street address: [STREET_ADDRESS]" at bounding box center [603, 96] width 368 height 12
click at [467, 156] on p "Zip code: 32206" at bounding box center [603, 155] width 368 height 12
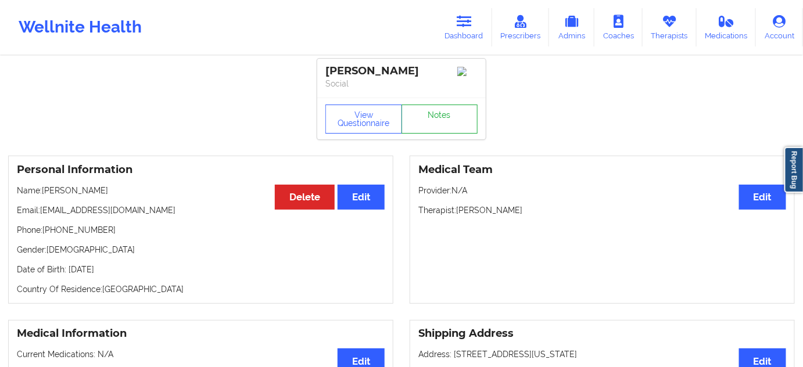
scroll to position [0, 0]
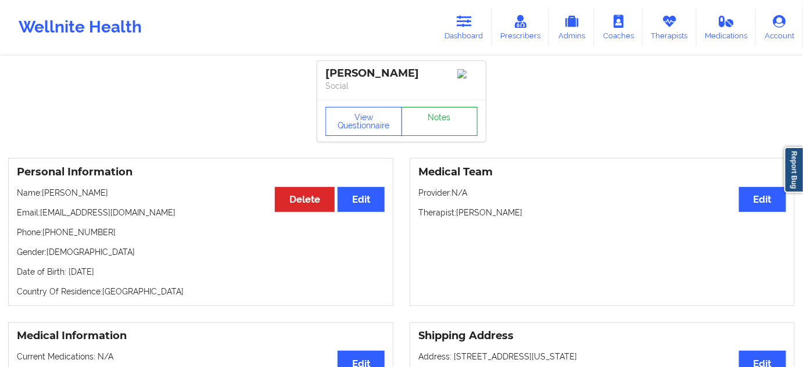
click at [429, 133] on link "Notes" at bounding box center [440, 121] width 77 height 29
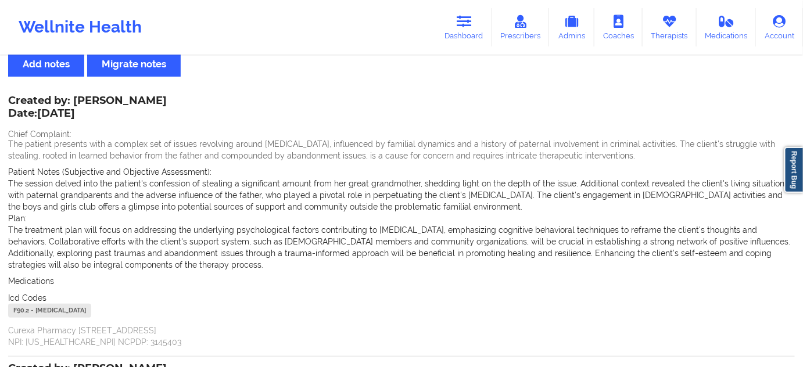
scroll to position [35, 0]
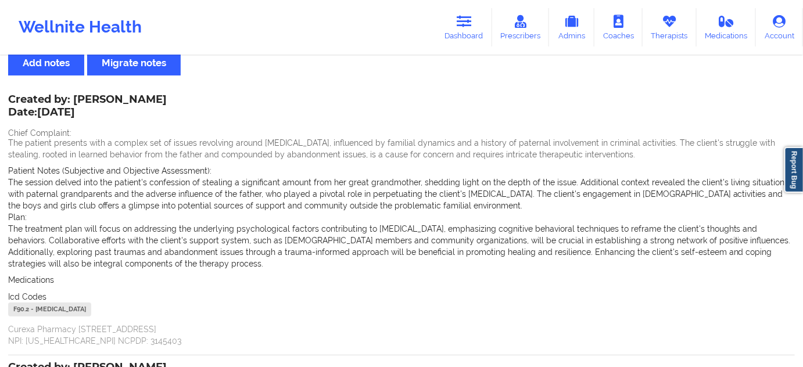
click at [24, 310] on div "F90.2 - [MEDICAL_DATA]" at bounding box center [49, 310] width 83 height 14
click at [22, 313] on div "F90.2 - [MEDICAL_DATA]" at bounding box center [49, 310] width 83 height 14
click at [24, 309] on div "F90.2 - [MEDICAL_DATA]" at bounding box center [49, 310] width 83 height 14
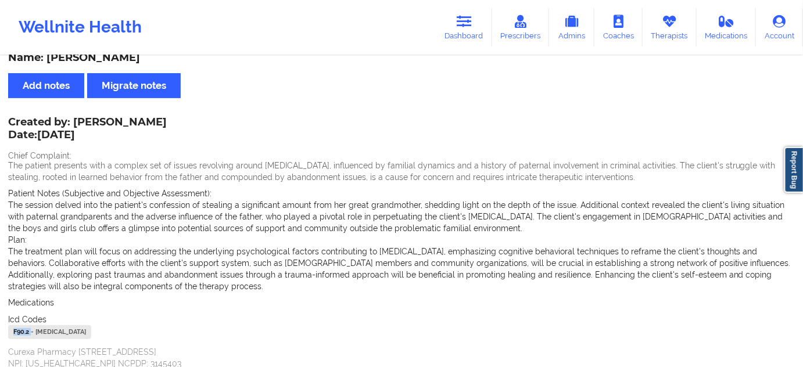
scroll to position [0, 0]
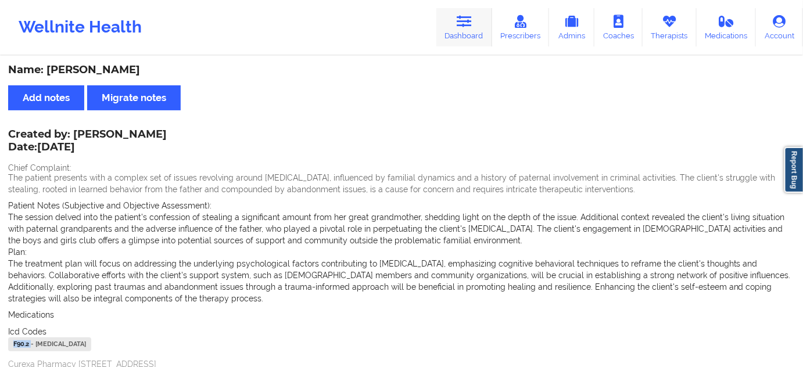
click at [470, 26] on icon at bounding box center [464, 21] width 15 height 13
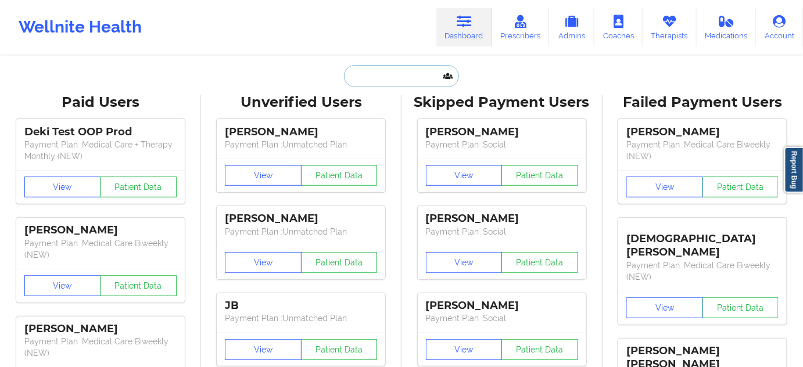
click at [428, 77] on input "text" at bounding box center [401, 76] width 115 height 22
paste input "[EMAIL_ADDRESS][DOMAIN_NAME]"
type input "[EMAIL_ADDRESS][DOMAIN_NAME]"
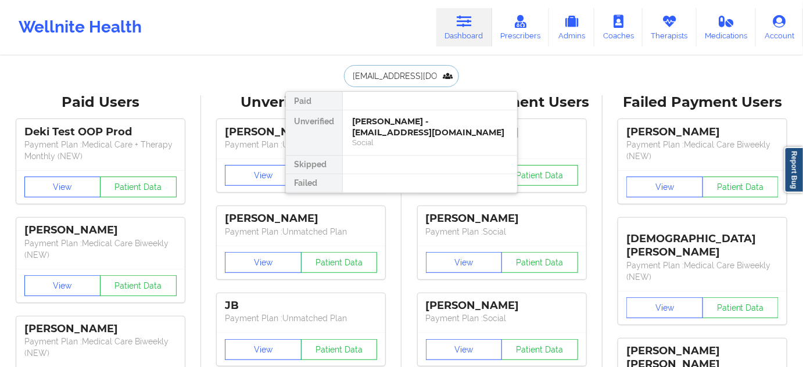
click at [394, 138] on div "Social" at bounding box center [430, 143] width 156 height 10
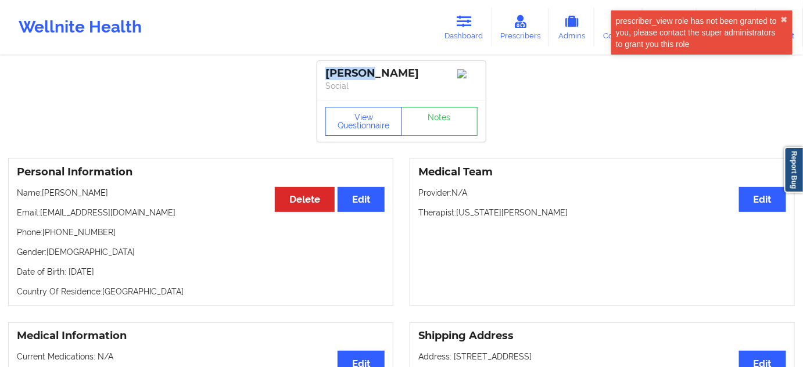
drag, startPoint x: 386, startPoint y: 71, endPoint x: 312, endPoint y: 74, distance: 73.9
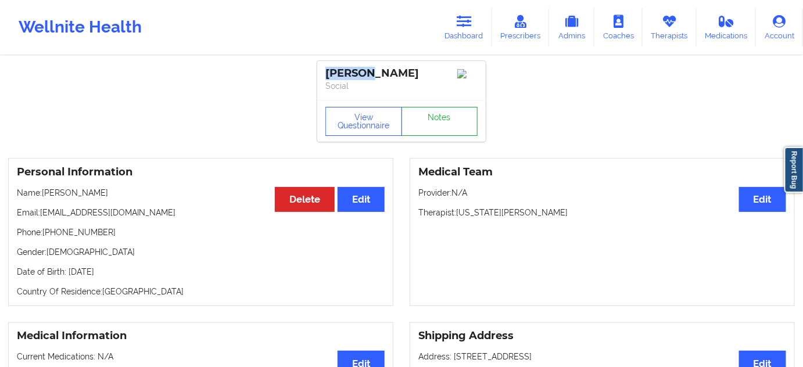
click at [428, 122] on link "Notes" at bounding box center [440, 121] width 77 height 29
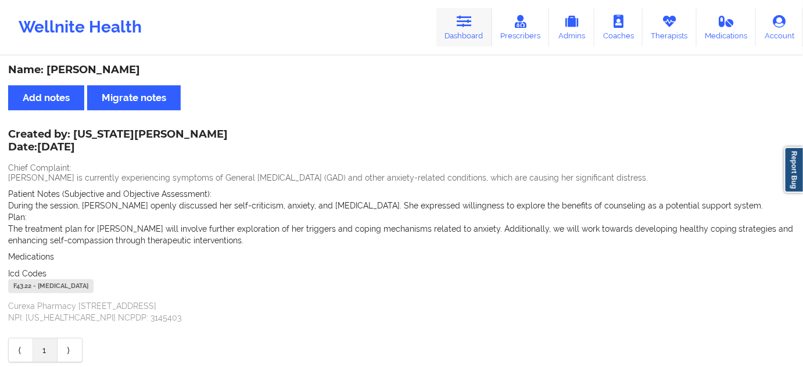
click at [471, 28] on link "Dashboard" at bounding box center [465, 27] width 56 height 38
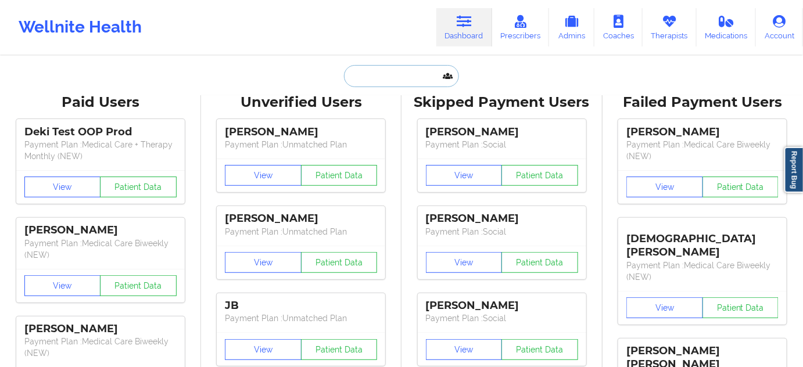
click at [413, 71] on input "text" at bounding box center [401, 76] width 115 height 22
type input "s"
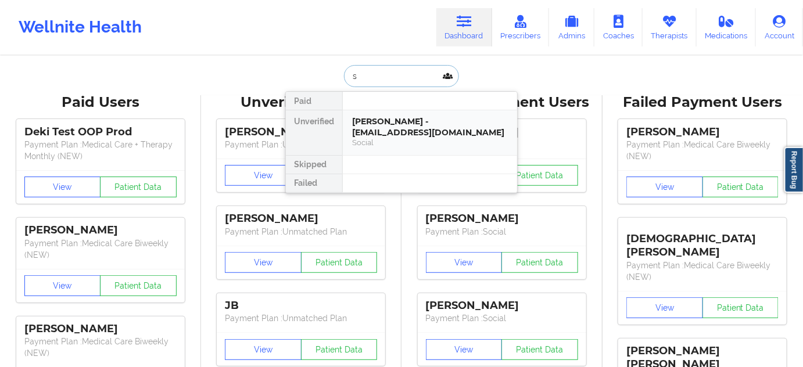
click at [399, 138] on div "Social" at bounding box center [430, 143] width 156 height 10
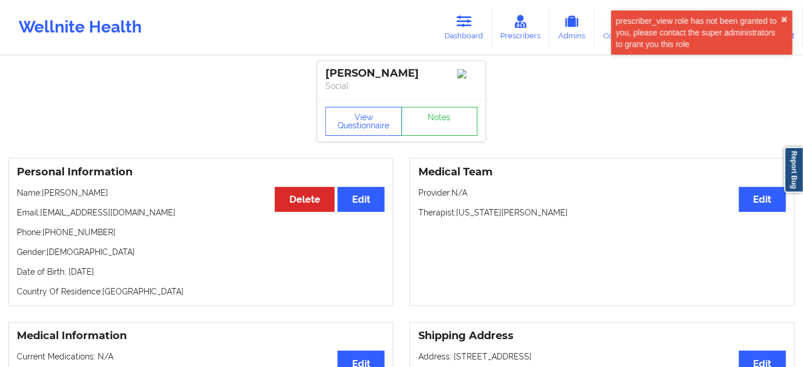
click at [499, 218] on p "Therapist: [US_STATE][PERSON_NAME]" at bounding box center [603, 213] width 368 height 12
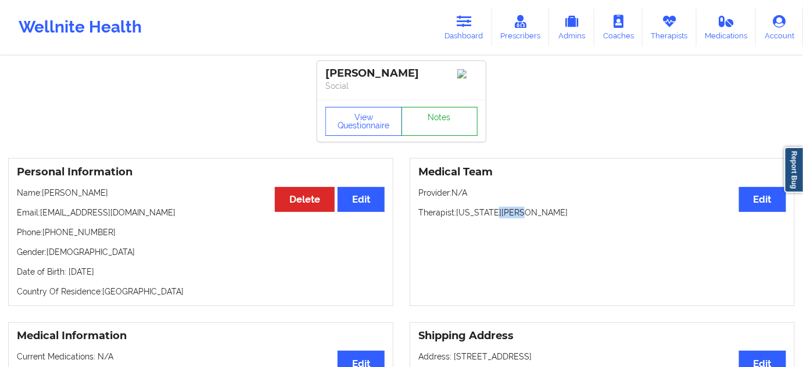
click at [462, 123] on link "Notes" at bounding box center [440, 121] width 77 height 29
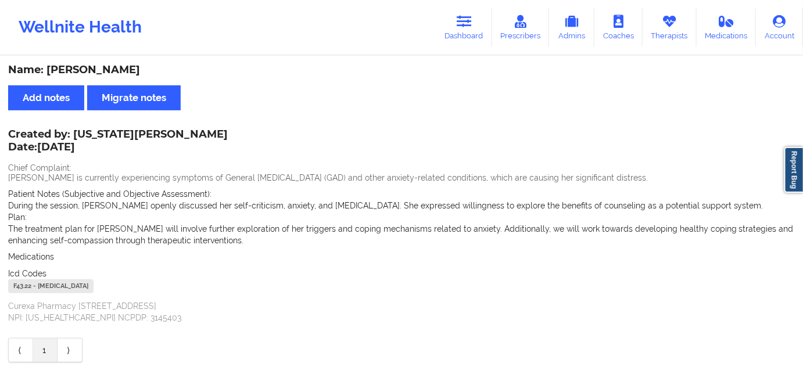
click at [26, 287] on div "F43.22 - [MEDICAL_DATA]" at bounding box center [50, 287] width 85 height 14
click at [458, 27] on link "Dashboard" at bounding box center [465, 27] width 56 height 38
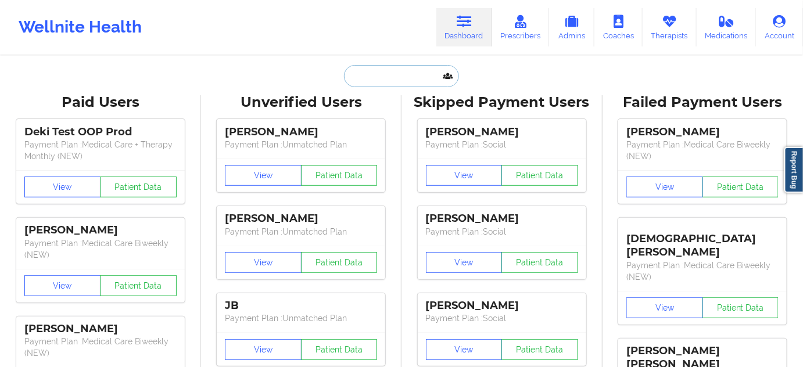
click at [399, 80] on input "text" at bounding box center [401, 76] width 115 height 22
paste input "[EMAIL_ADDRESS][DOMAIN_NAME]"
type input "[EMAIL_ADDRESS][DOMAIN_NAME]"
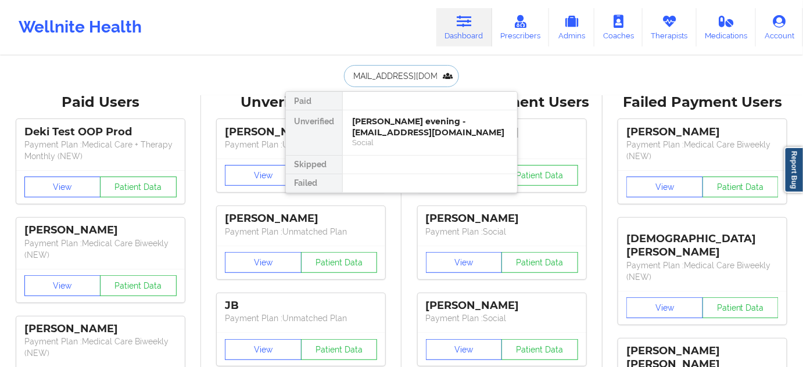
click at [394, 122] on div "[PERSON_NAME] evening - [EMAIL_ADDRESS][DOMAIN_NAME]" at bounding box center [430, 127] width 156 height 22
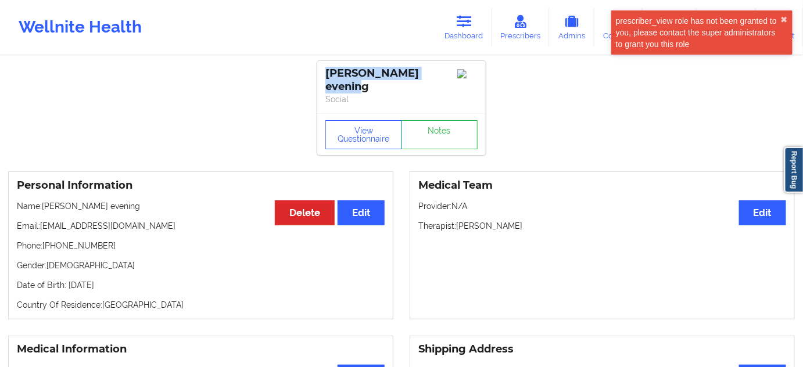
drag, startPoint x: 352, startPoint y: 69, endPoint x: 396, endPoint y: 64, distance: 45.1
click at [452, 76] on div "[PERSON_NAME] evening" at bounding box center [402, 80] width 152 height 27
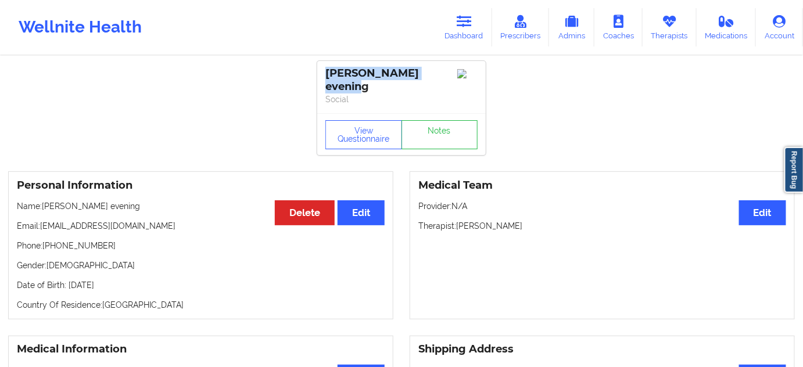
drag, startPoint x: 458, startPoint y: 218, endPoint x: 535, endPoint y: 214, distance: 76.8
click at [535, 220] on p "Therapist: [PERSON_NAME]" at bounding box center [603, 226] width 368 height 12
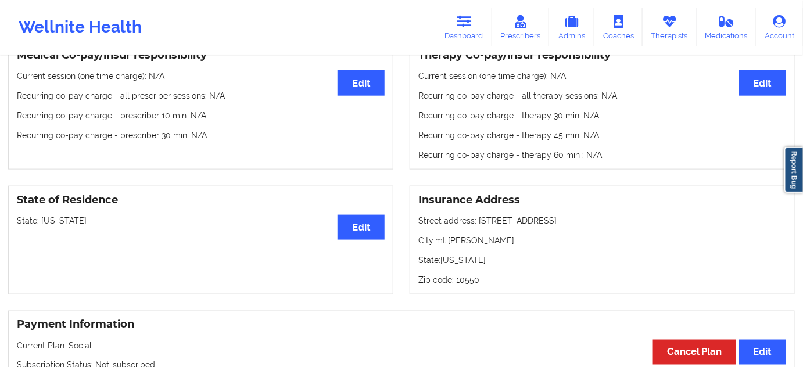
scroll to position [423, 0]
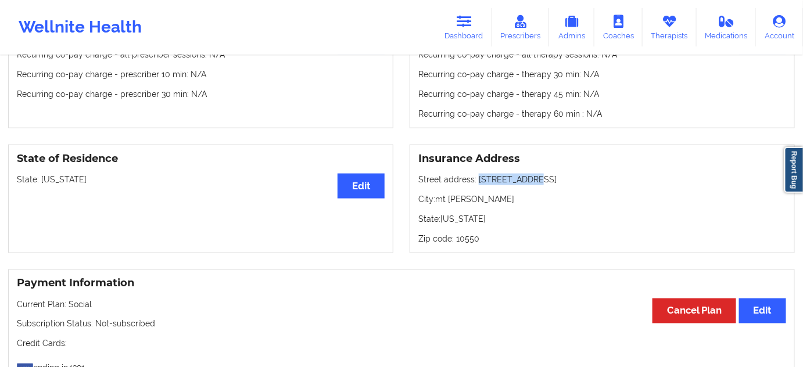
drag, startPoint x: 479, startPoint y: 170, endPoint x: 536, endPoint y: 170, distance: 57.0
click at [537, 174] on p "Street address: [STREET_ADDRESS]" at bounding box center [603, 180] width 368 height 12
drag, startPoint x: 437, startPoint y: 188, endPoint x: 472, endPoint y: 191, distance: 35.0
click at [478, 194] on p "City: [GEOGRAPHIC_DATA][PERSON_NAME]" at bounding box center [603, 200] width 368 height 12
click at [469, 233] on p "Zip code: 10550" at bounding box center [603, 239] width 368 height 12
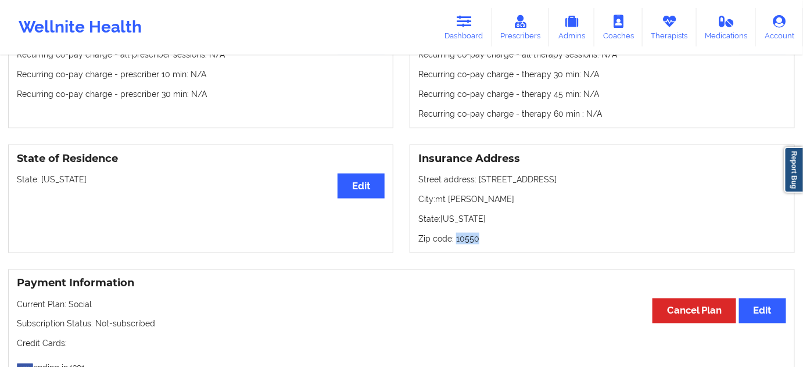
click at [469, 233] on p "Zip code: 10550" at bounding box center [603, 239] width 368 height 12
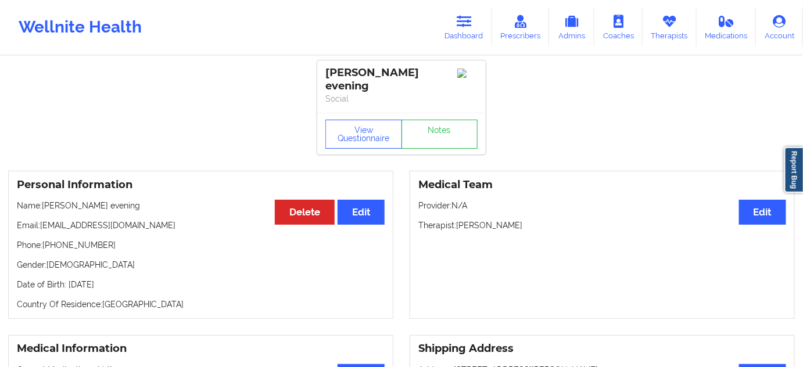
scroll to position [0, 0]
click at [457, 131] on link "Notes" at bounding box center [440, 134] width 77 height 29
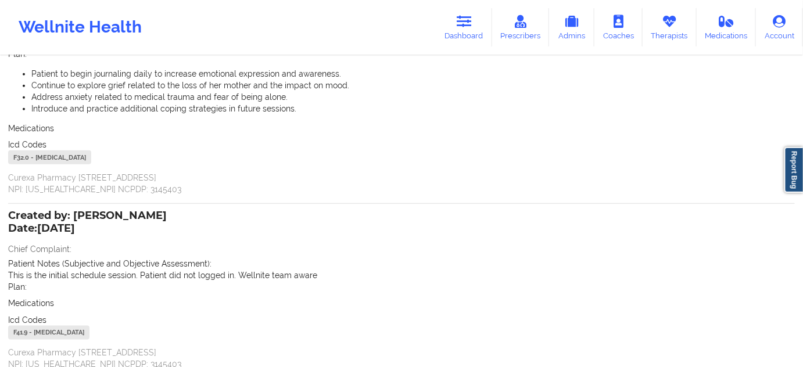
scroll to position [237, 0]
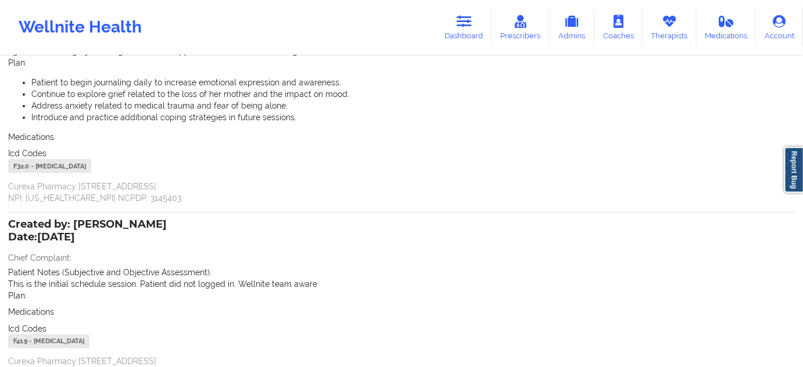
click at [25, 169] on div "F32.0 - [MEDICAL_DATA]" at bounding box center [49, 166] width 83 height 14
click at [450, 35] on link "Dashboard" at bounding box center [465, 27] width 56 height 38
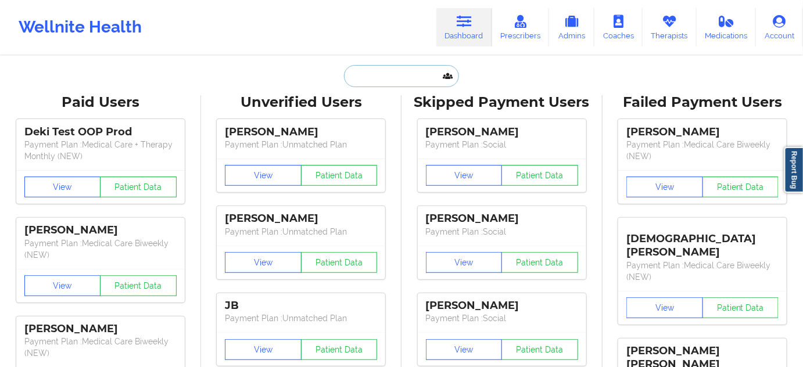
click at [396, 78] on input "text" at bounding box center [401, 76] width 115 height 22
paste input "[EMAIL_ADDRESS][DOMAIN_NAME]"
type input "[EMAIL_ADDRESS][DOMAIN_NAME]"
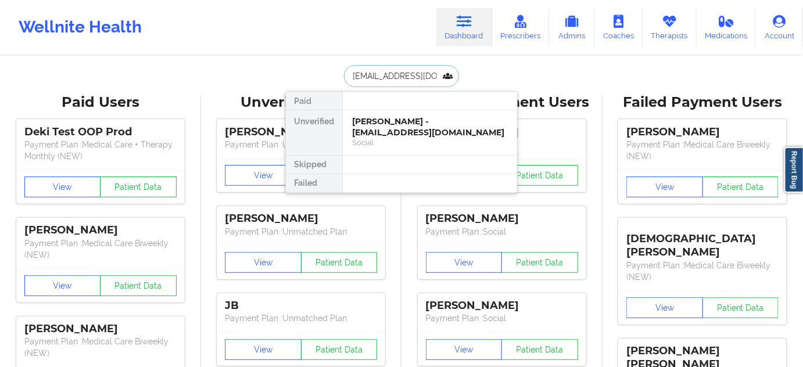
click at [391, 126] on div "[PERSON_NAME] - [EMAIL_ADDRESS][DOMAIN_NAME]" at bounding box center [430, 127] width 156 height 22
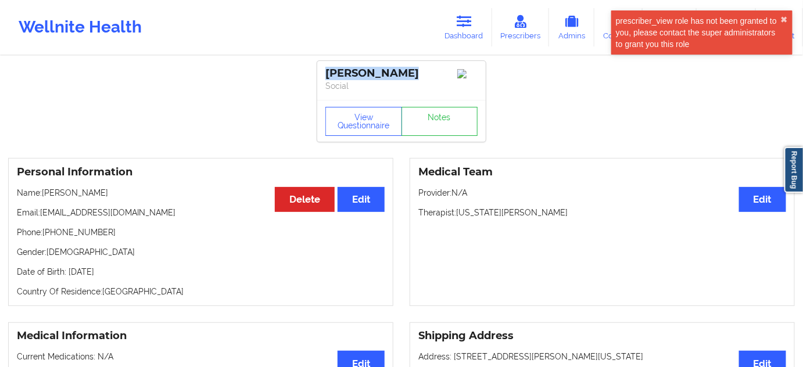
drag, startPoint x: 326, startPoint y: 71, endPoint x: 423, endPoint y: 60, distance: 97.8
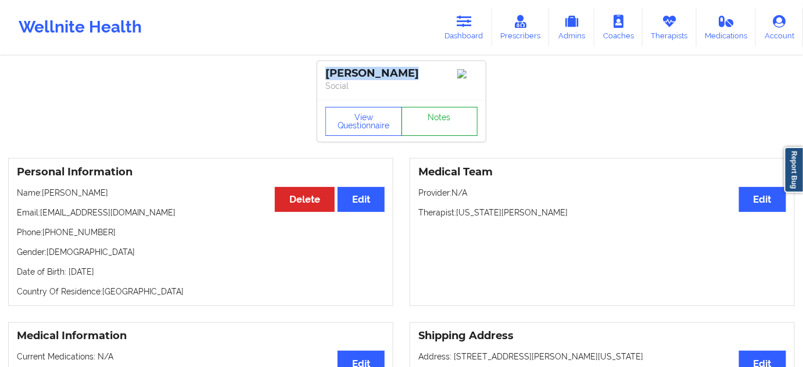
click at [446, 126] on link "Notes" at bounding box center [440, 121] width 77 height 29
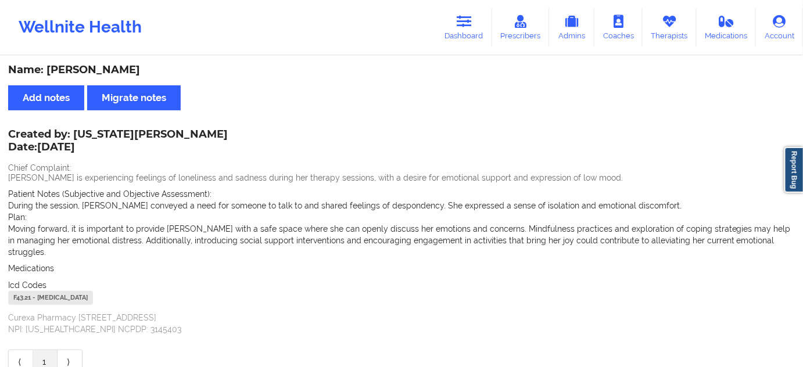
click at [24, 291] on div "F43.21 - [MEDICAL_DATA]" at bounding box center [50, 298] width 85 height 14
click at [467, 32] on link "Dashboard" at bounding box center [465, 27] width 56 height 38
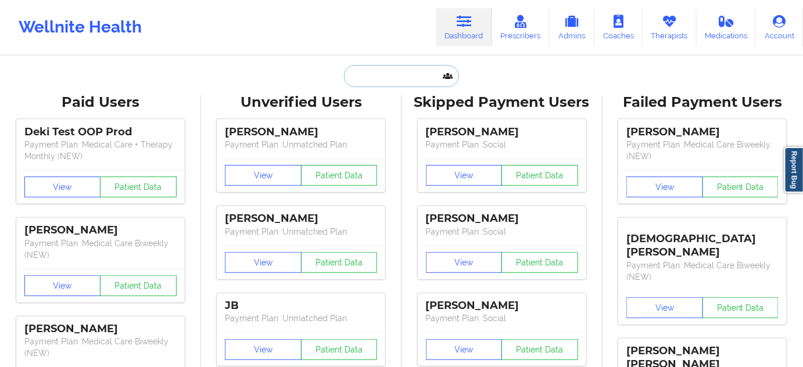
click at [405, 81] on input "text" at bounding box center [401, 76] width 115 height 22
type input "s"
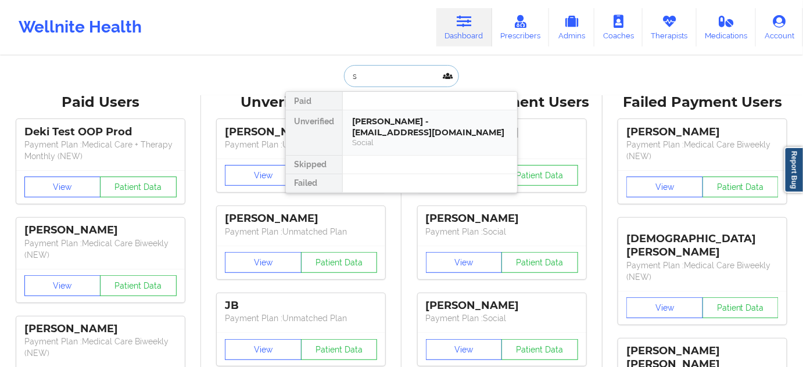
click at [398, 123] on div "[PERSON_NAME] - [EMAIL_ADDRESS][DOMAIN_NAME]" at bounding box center [430, 127] width 156 height 22
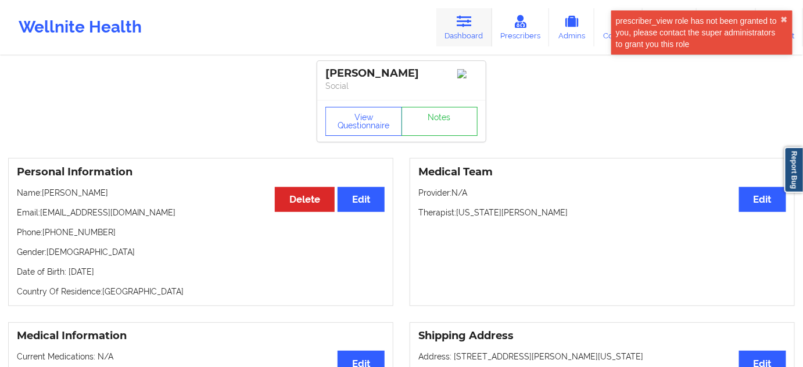
click at [466, 37] on link "Dashboard" at bounding box center [465, 27] width 56 height 38
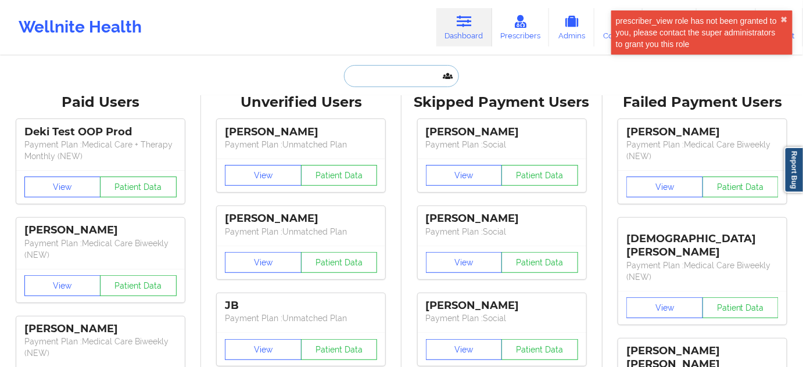
click at [408, 80] on input "text" at bounding box center [401, 76] width 115 height 22
paste input "[EMAIL_ADDRESS][DOMAIN_NAME]"
type input "[EMAIL_ADDRESS][DOMAIN_NAME]"
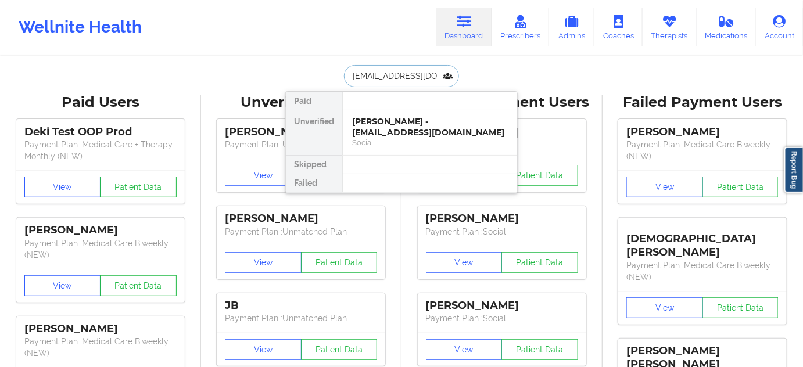
click at [390, 132] on div "[PERSON_NAME] - [EMAIL_ADDRESS][DOMAIN_NAME]" at bounding box center [430, 127] width 156 height 22
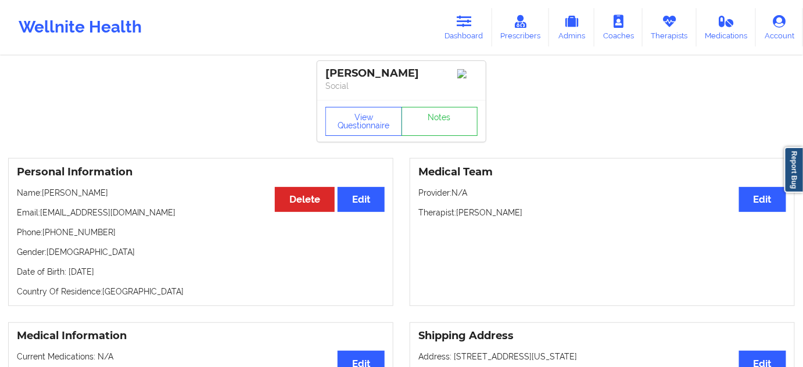
drag, startPoint x: 431, startPoint y: 71, endPoint x: 345, endPoint y: 85, distance: 87.2
click at [317, 70] on div "[PERSON_NAME] Social" at bounding box center [401, 80] width 169 height 39
click at [375, 119] on button "View Questionnaire" at bounding box center [364, 121] width 77 height 29
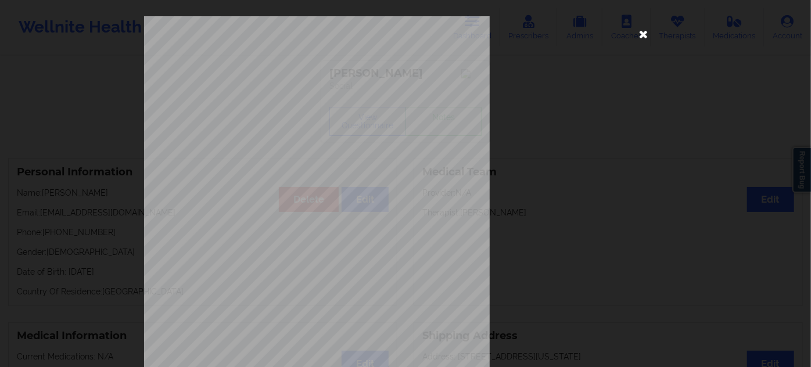
click at [639, 36] on icon at bounding box center [644, 33] width 19 height 19
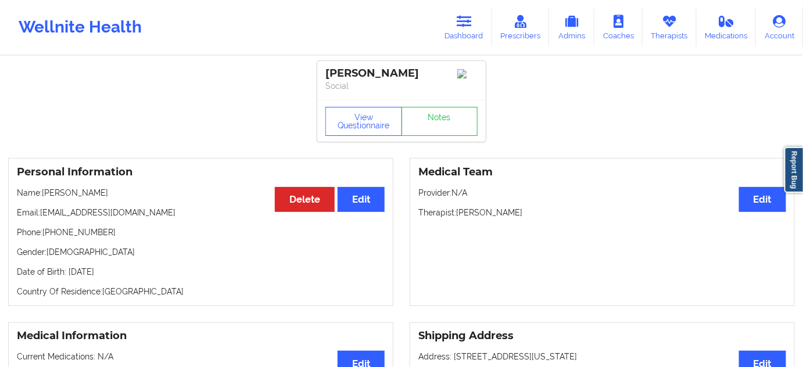
drag, startPoint x: 457, startPoint y: 214, endPoint x: 546, endPoint y: 218, distance: 89.0
click at [552, 215] on p "Therapist: [PERSON_NAME]" at bounding box center [603, 213] width 368 height 12
click at [446, 136] on link "Notes" at bounding box center [440, 121] width 77 height 29
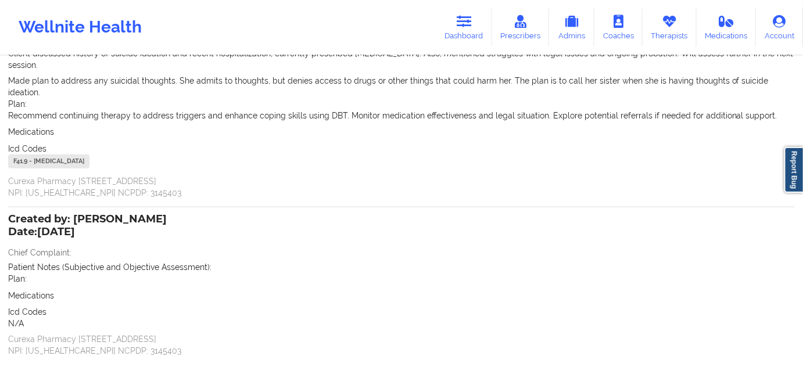
scroll to position [176, 0]
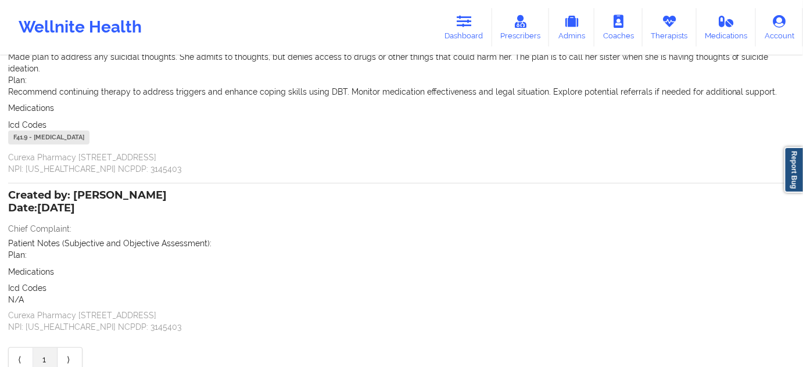
click at [23, 131] on div "F41.9 - [MEDICAL_DATA]" at bounding box center [48, 138] width 81 height 14
click at [454, 32] on link "Dashboard" at bounding box center [465, 27] width 56 height 38
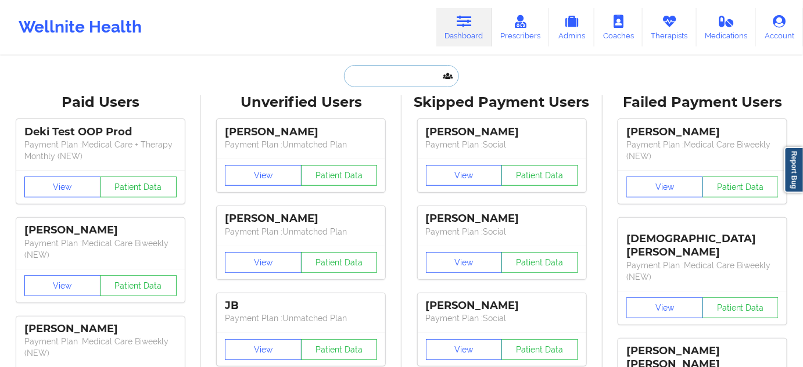
click at [415, 69] on input "text" at bounding box center [401, 76] width 115 height 22
paste input "[EMAIL_ADDRESS][DOMAIN_NAME]"
type input "[EMAIL_ADDRESS][DOMAIN_NAME]"
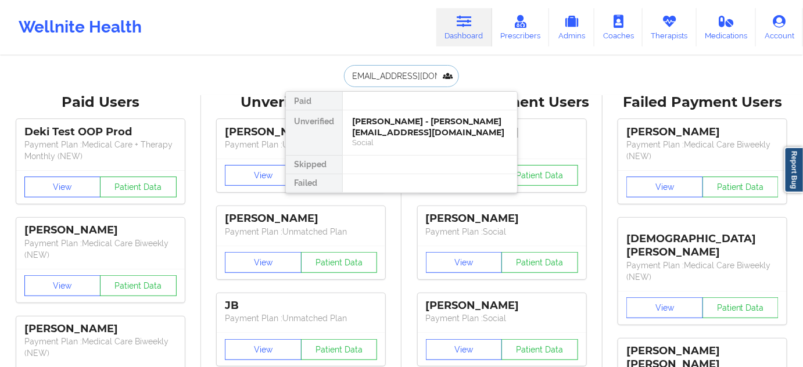
click at [401, 130] on div "[PERSON_NAME] - [PERSON_NAME][EMAIL_ADDRESS][DOMAIN_NAME]" at bounding box center [430, 127] width 156 height 22
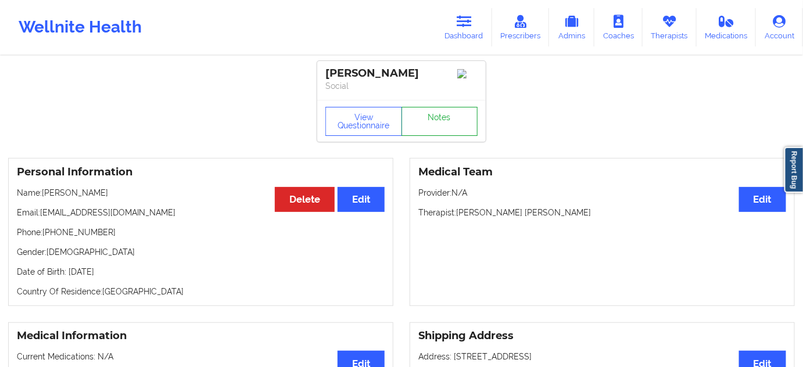
click at [428, 129] on link "Notes" at bounding box center [440, 121] width 77 height 29
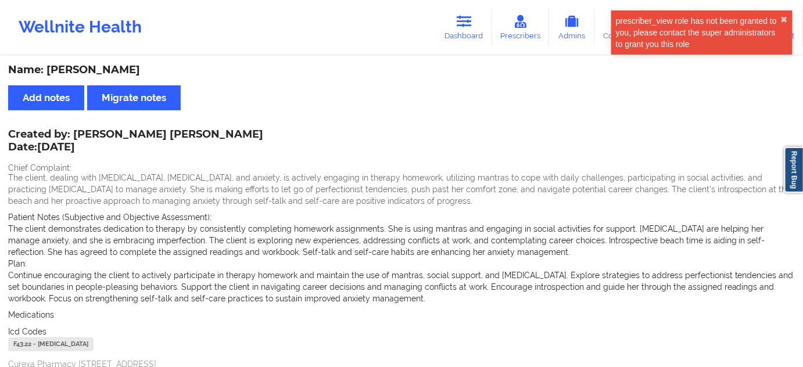
click at [120, 71] on div "Name: [PERSON_NAME]" at bounding box center [401, 69] width 787 height 13
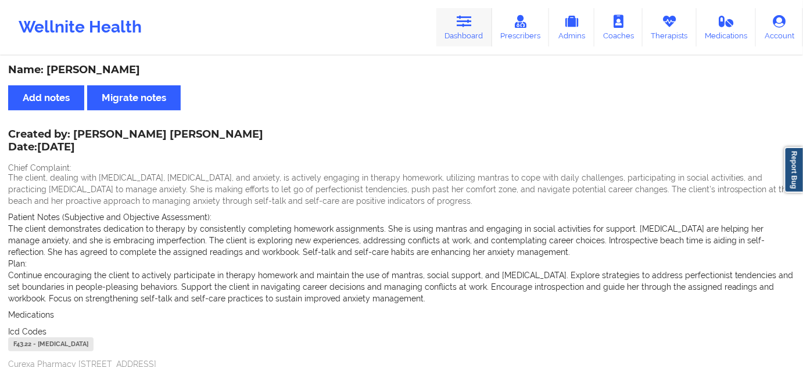
click at [460, 27] on icon at bounding box center [464, 21] width 15 height 13
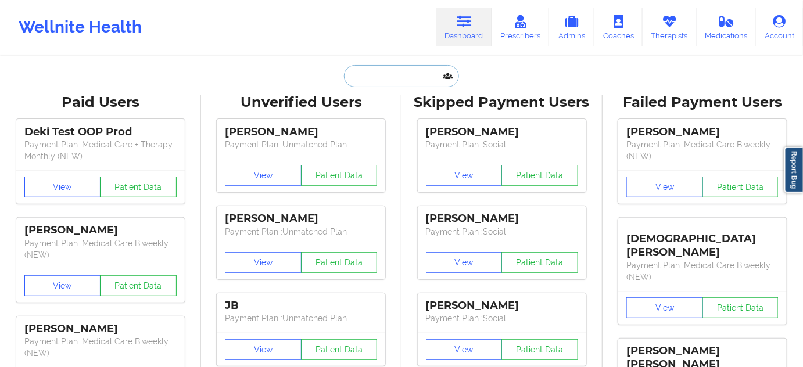
click at [402, 77] on input "text" at bounding box center [401, 76] width 115 height 22
paste input "[EMAIL_ADDRESS][DOMAIN_NAME]"
type input "[EMAIL_ADDRESS][DOMAIN_NAME]"
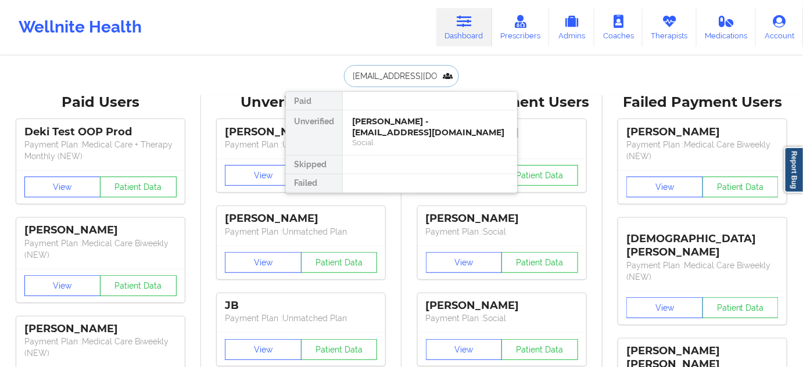
click at [391, 123] on div "[PERSON_NAME] - [EMAIL_ADDRESS][DOMAIN_NAME]" at bounding box center [430, 127] width 156 height 22
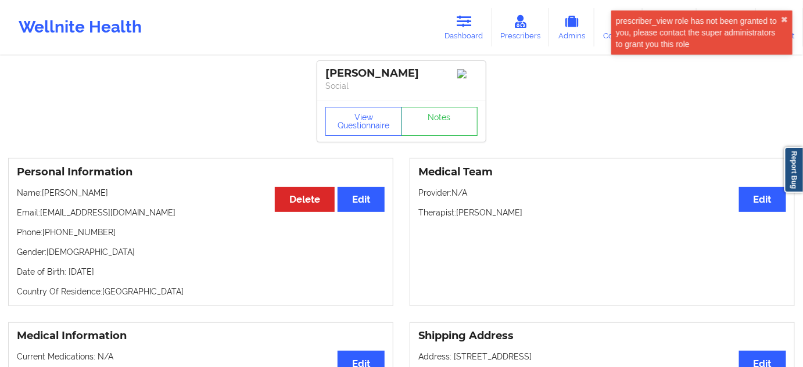
click at [414, 74] on div "[PERSON_NAME]" at bounding box center [402, 73] width 152 height 13
click at [457, 29] on link "Dashboard" at bounding box center [465, 27] width 56 height 38
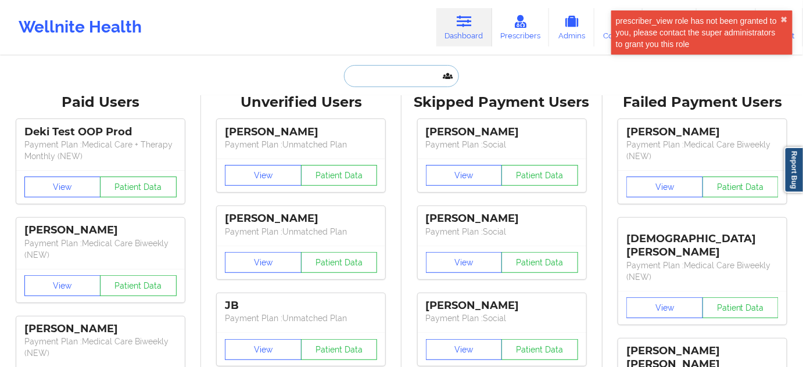
click at [394, 81] on input "text" at bounding box center [401, 76] width 115 height 22
paste input "[EMAIL_ADDRESS][DOMAIN_NAME]"
type input "[EMAIL_ADDRESS][DOMAIN_NAME]"
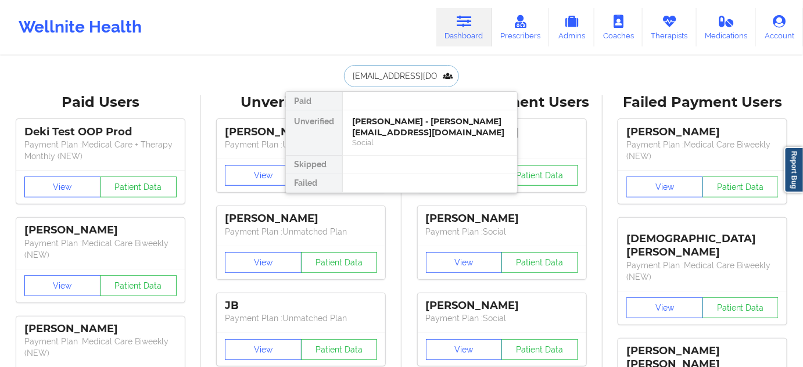
click at [395, 123] on div "[PERSON_NAME] - [PERSON_NAME][EMAIL_ADDRESS][DOMAIN_NAME]" at bounding box center [430, 127] width 156 height 22
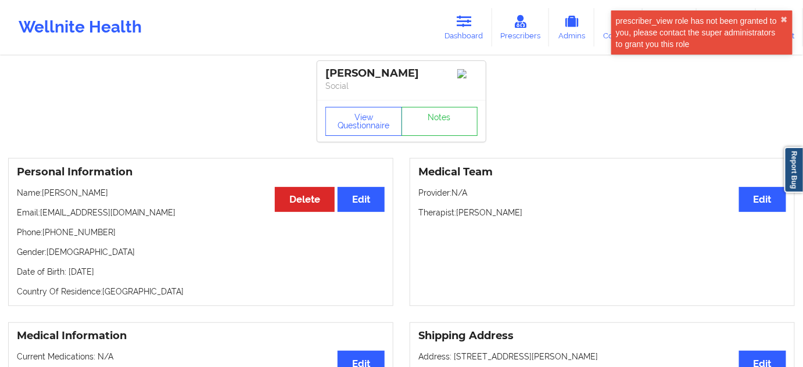
drag, startPoint x: 359, startPoint y: 66, endPoint x: 319, endPoint y: 63, distance: 40.8
click at [319, 63] on div "[PERSON_NAME] Social" at bounding box center [401, 80] width 169 height 39
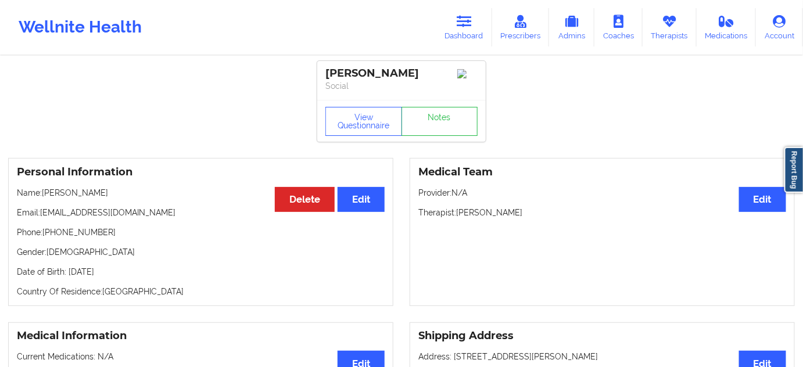
click at [395, 91] on p "Social" at bounding box center [402, 86] width 152 height 12
click at [383, 77] on div "[PERSON_NAME]" at bounding box center [402, 73] width 152 height 13
click at [367, 121] on button "View Questionnaire" at bounding box center [364, 121] width 77 height 29
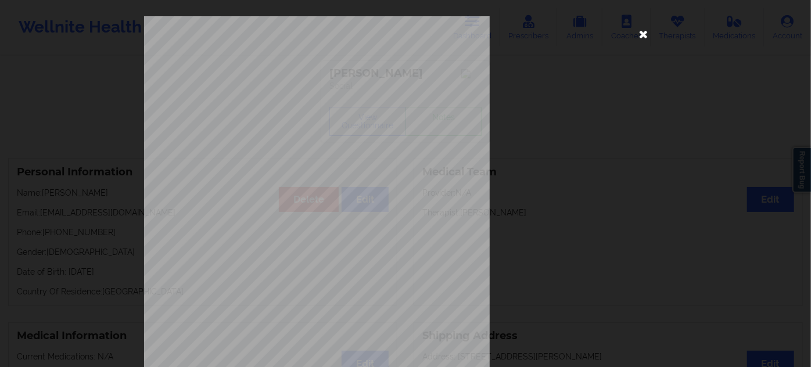
click at [635, 36] on icon at bounding box center [644, 33] width 19 height 19
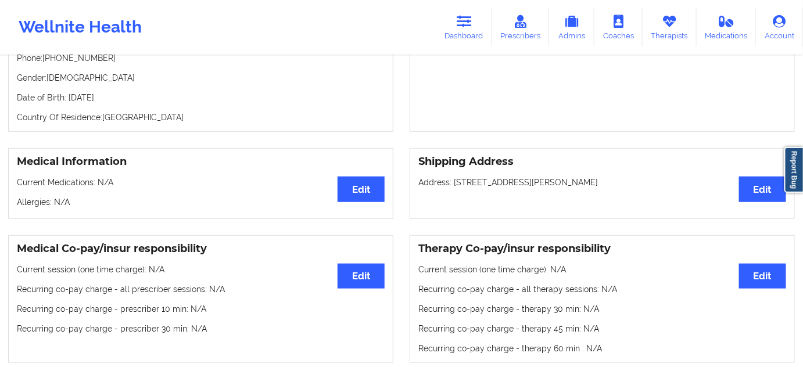
scroll to position [176, 0]
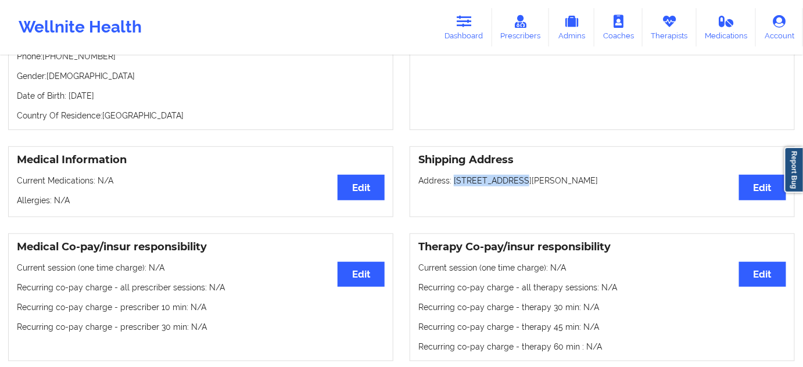
drag, startPoint x: 453, startPoint y: 183, endPoint x: 517, endPoint y: 178, distance: 64.7
click at [517, 178] on p "Address: [STREET_ADDRESS][PERSON_NAME]" at bounding box center [603, 181] width 368 height 12
drag, startPoint x: 523, startPoint y: 184, endPoint x: 587, endPoint y: 183, distance: 63.9
click at [587, 183] on p "Address: [STREET_ADDRESS][PERSON_NAME]" at bounding box center [603, 181] width 368 height 12
click at [614, 182] on p "Address: [STREET_ADDRESS][PERSON_NAME]" at bounding box center [603, 181] width 368 height 12
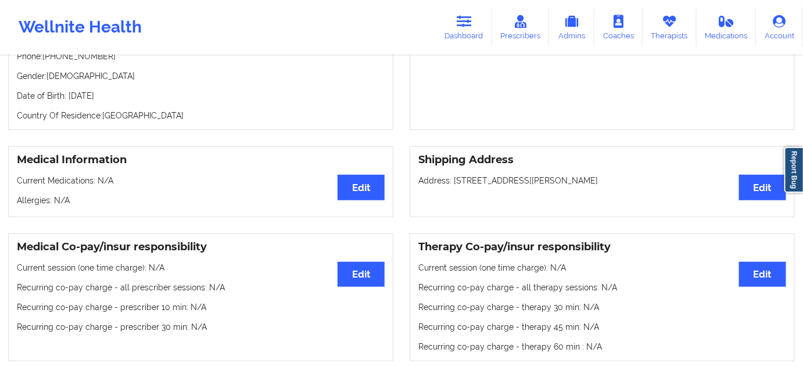
click at [614, 182] on p "Address: [STREET_ADDRESS][PERSON_NAME]" at bounding box center [603, 181] width 368 height 12
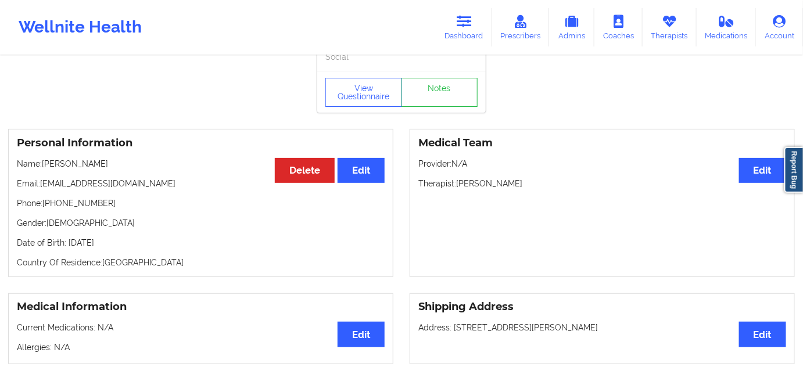
scroll to position [0, 0]
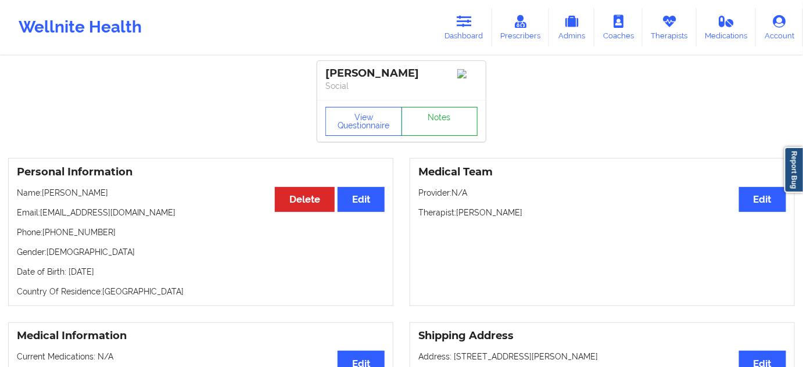
click at [435, 127] on link "Notes" at bounding box center [440, 121] width 77 height 29
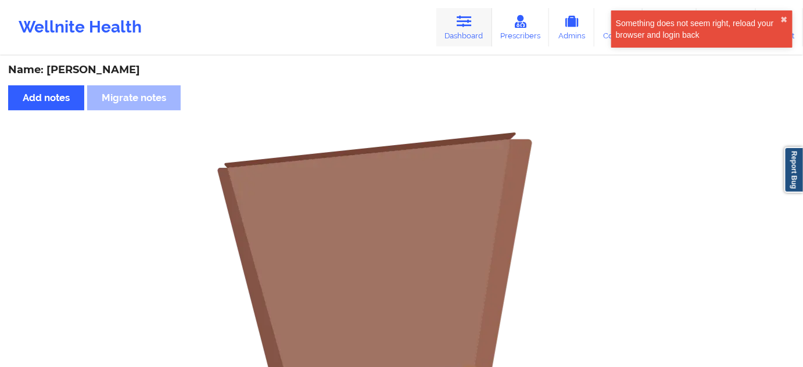
click at [468, 35] on link "Dashboard" at bounding box center [465, 27] width 56 height 38
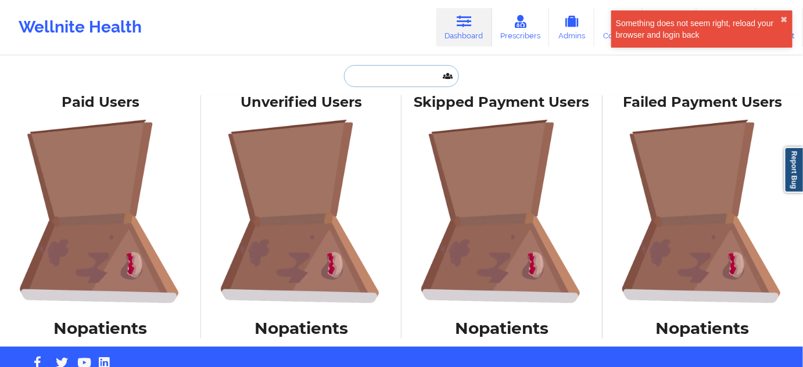
click at [402, 74] on input "text" at bounding box center [401, 76] width 115 height 22
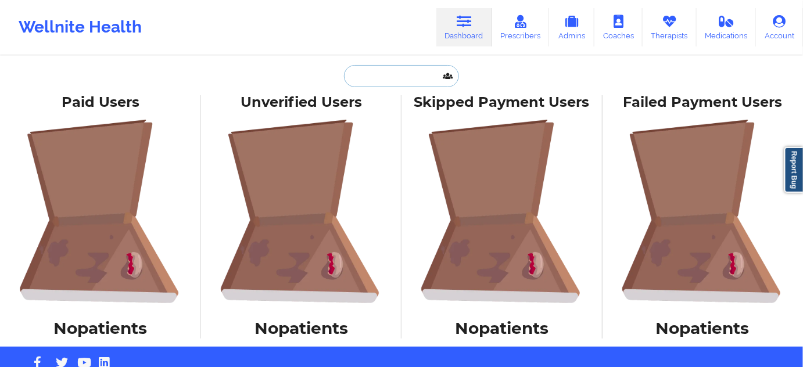
type input "s"
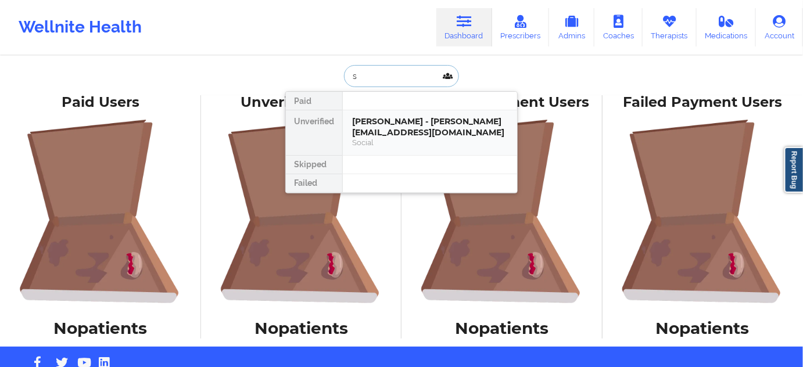
click at [401, 122] on div "[PERSON_NAME] - [PERSON_NAME][EMAIL_ADDRESS][DOMAIN_NAME]" at bounding box center [430, 127] width 156 height 22
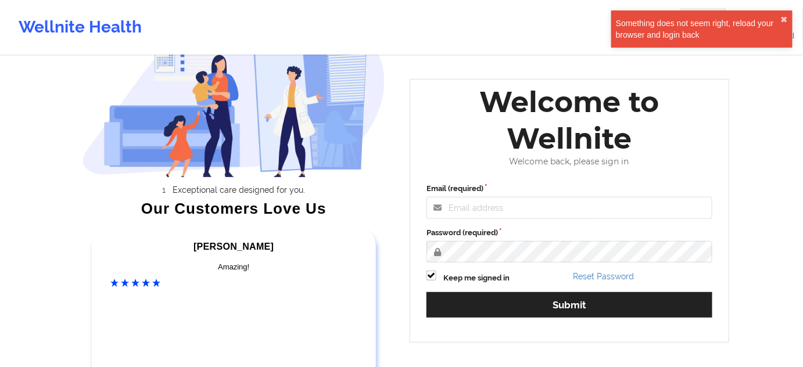
scroll to position [70, 0]
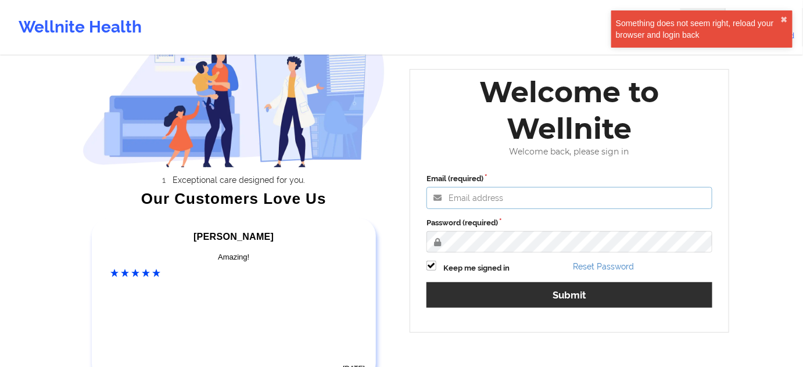
type input "[PERSON_NAME][EMAIL_ADDRESS][PERSON_NAME][DOMAIN_NAME]"
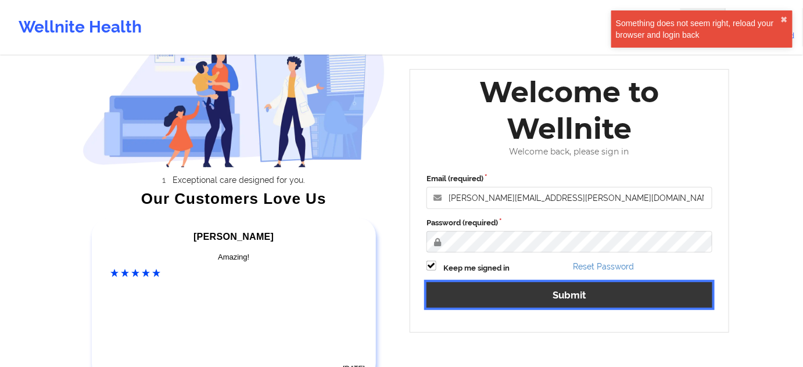
click at [542, 295] on button "Submit" at bounding box center [570, 295] width 286 height 25
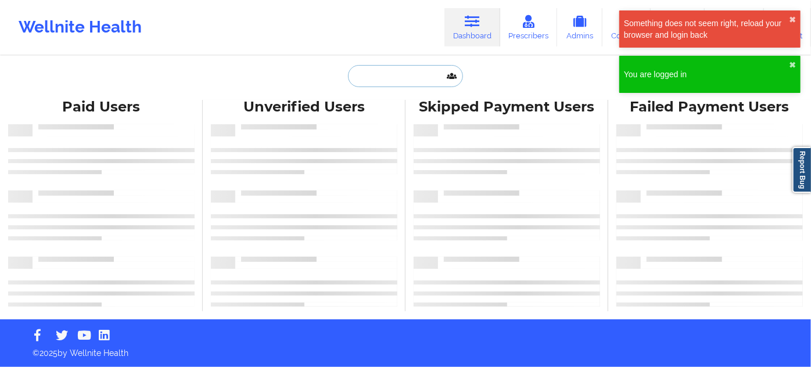
click at [394, 69] on input "text" at bounding box center [405, 76] width 115 height 22
paste input "[EMAIL_ADDRESS][DOMAIN_NAME]"
type input "[EMAIL_ADDRESS][DOMAIN_NAME]"
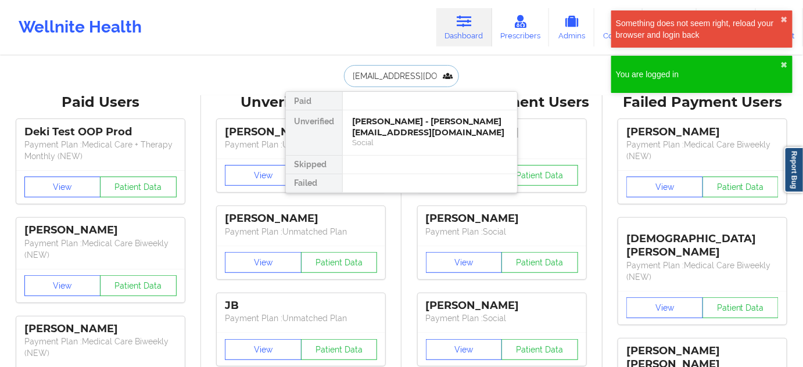
click at [394, 125] on div "[PERSON_NAME] - [PERSON_NAME][EMAIL_ADDRESS][DOMAIN_NAME]" at bounding box center [430, 127] width 156 height 22
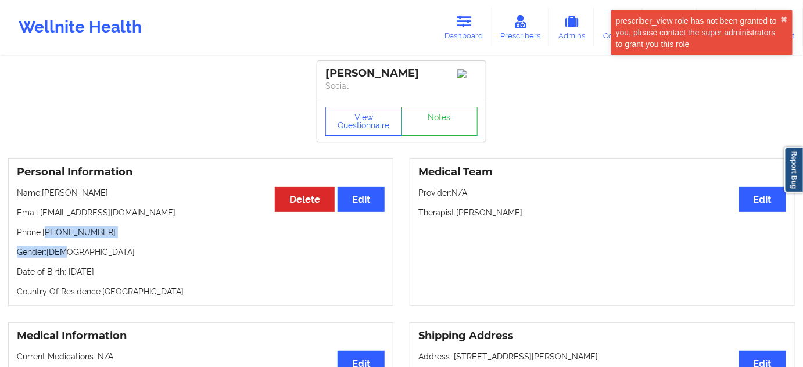
drag, startPoint x: 48, startPoint y: 233, endPoint x: 128, endPoint y: 238, distance: 80.4
click at [128, 238] on div "Personal Information Edit Delete Name: Chris Cottrell Email: cottrellc@sgfcsd.o…" at bounding box center [200, 232] width 385 height 148
copy div "1423-300-9397 Gender: male"
click at [137, 238] on p "Phone: +1423-300-9397" at bounding box center [201, 233] width 368 height 12
drag, startPoint x: 48, startPoint y: 237, endPoint x: 120, endPoint y: 237, distance: 72.1
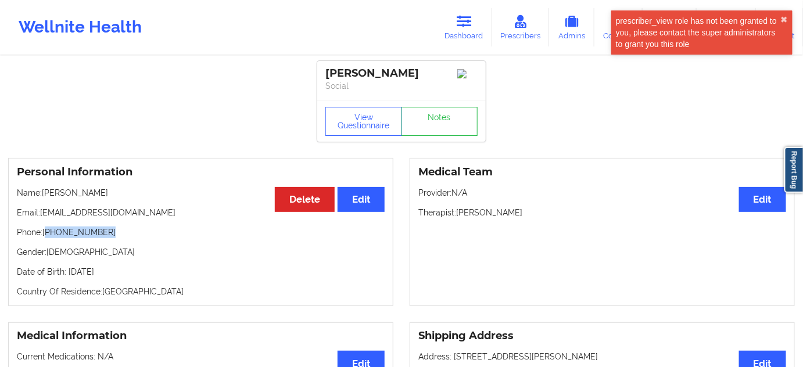
click at [117, 235] on p "Phone: +1423-300-9397" at bounding box center [201, 233] width 368 height 12
copy p "1423-300-9397"
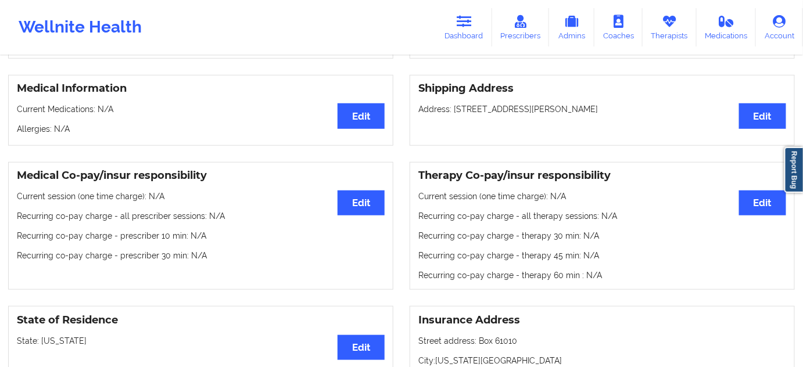
scroll to position [246, 0]
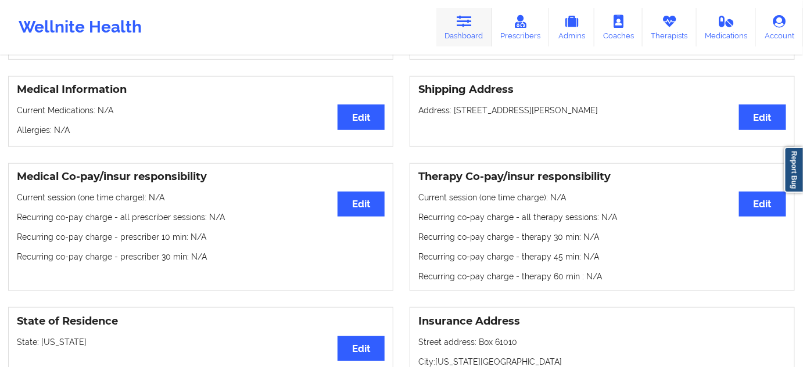
click at [466, 29] on link "Dashboard" at bounding box center [465, 27] width 56 height 38
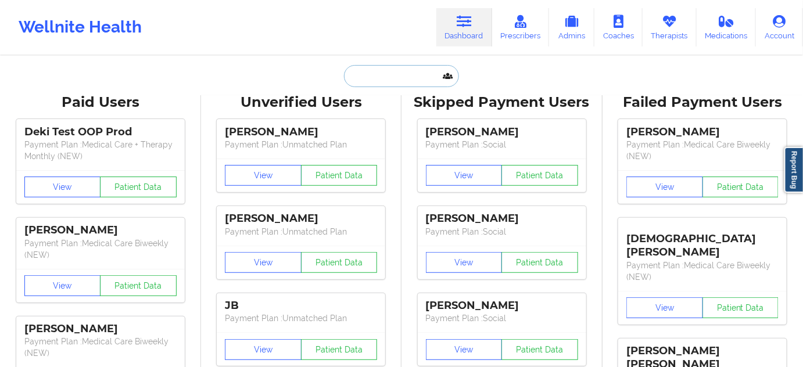
click at [381, 71] on input "text" at bounding box center [401, 76] width 115 height 22
paste input "klahmann2010@yahoo.com"
type input "klahmann2010@yahoo.com"
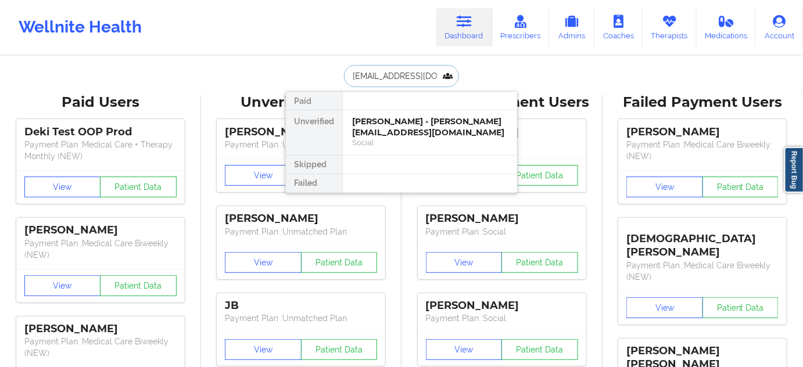
scroll to position [0, 9]
click at [377, 120] on div "Kayla Bland - klahmann2010@yahoo.com" at bounding box center [430, 127] width 156 height 22
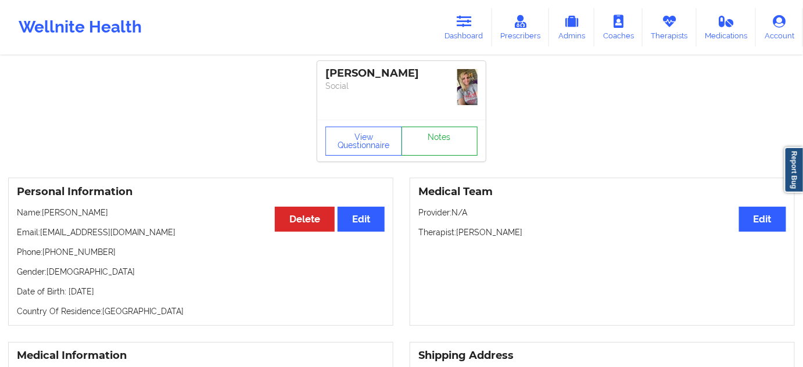
click at [457, 127] on link "Notes" at bounding box center [440, 141] width 77 height 29
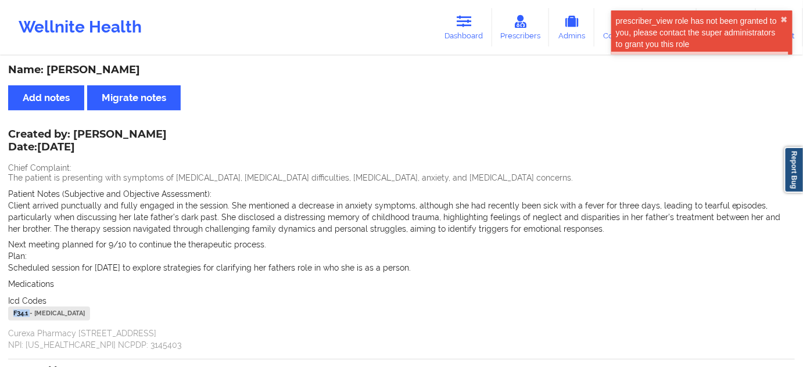
click at [0, 320] on div "Name: Kayla Bland Add notes Migrate notes Created by: Lorinda Meyer Date: 9/4/2…" at bounding box center [401, 333] width 803 height 552
copy div "F34.1"
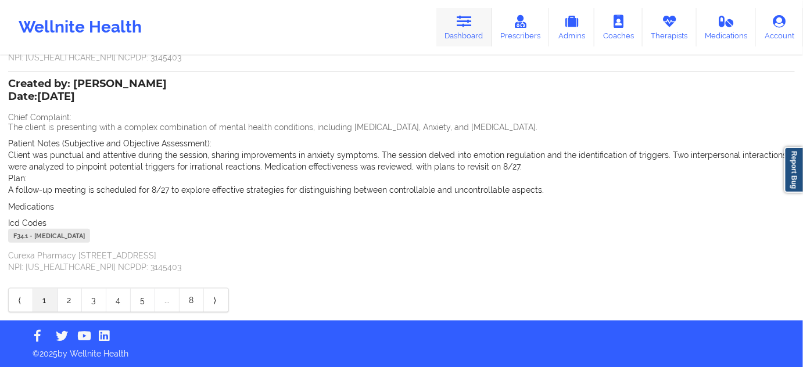
click at [458, 38] on link "Dashboard" at bounding box center [465, 27] width 56 height 38
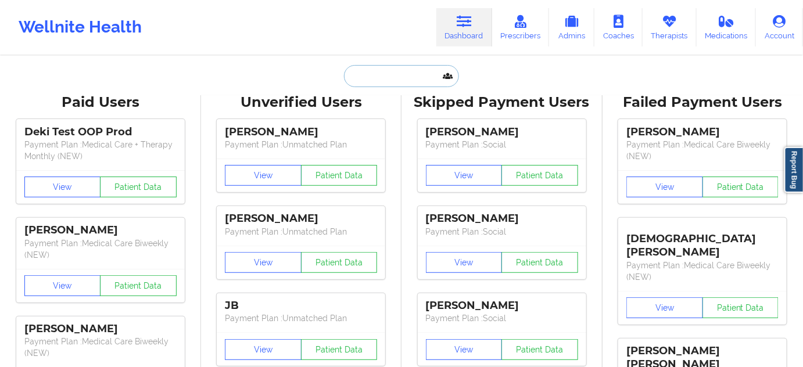
click at [384, 74] on input "text" at bounding box center [401, 76] width 115 height 22
paste input "gramofsunshine@gmail.com"
type input "gramofsunshine@gmail.com"
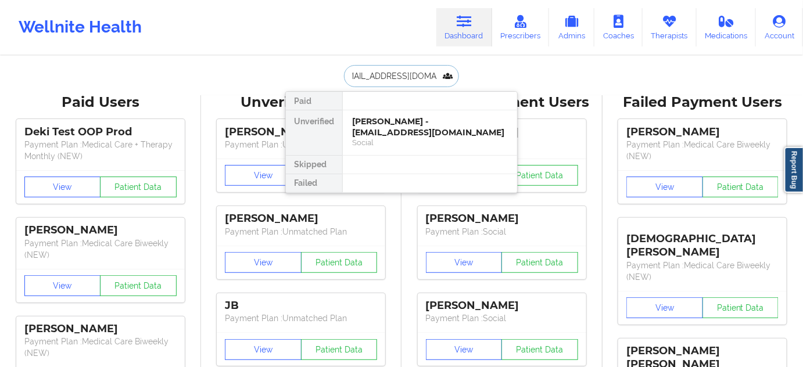
click at [387, 127] on div "Erin Elizabeth Hanis - gramofsunshine@gmail.com" at bounding box center [430, 127] width 156 height 22
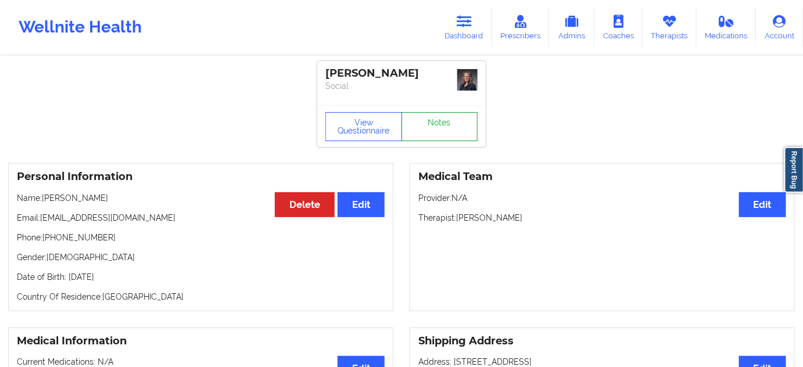
click at [449, 117] on link "Notes" at bounding box center [440, 126] width 77 height 29
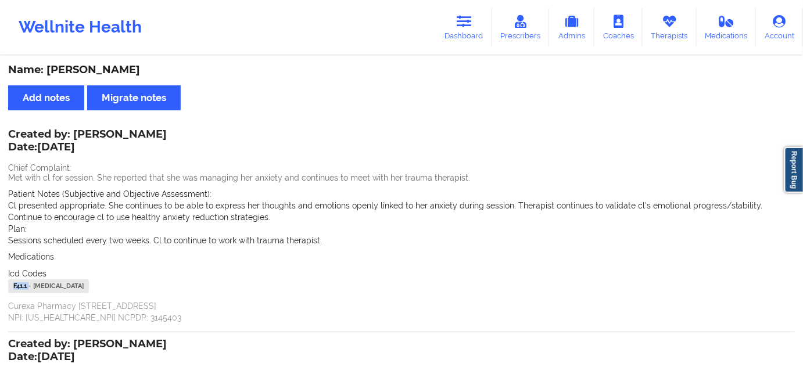
drag, startPoint x: 28, startPoint y: 287, endPoint x: 4, endPoint y: 285, distance: 24.4
click at [4, 285] on div "Name: Erin Elizabeth Hanis Add notes Migrate notes Created by: Nicole Thweatt D…" at bounding box center [401, 325] width 803 height 536
copy div "F41.1"
